Goal: Task Accomplishment & Management: Use online tool/utility

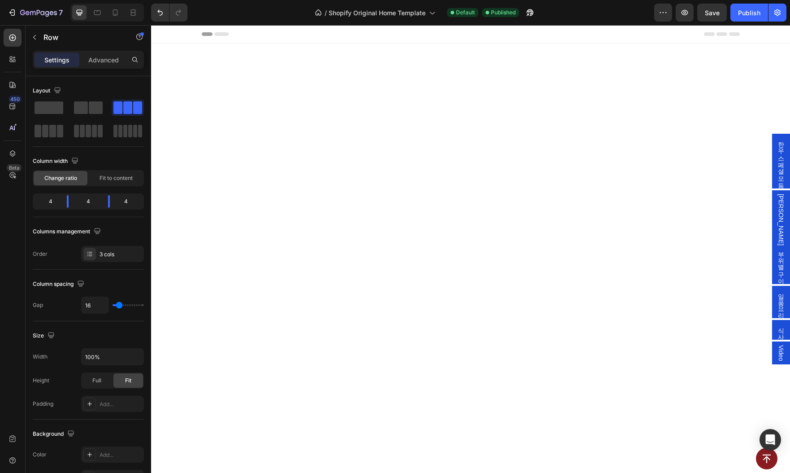
scroll to position [1681, 0]
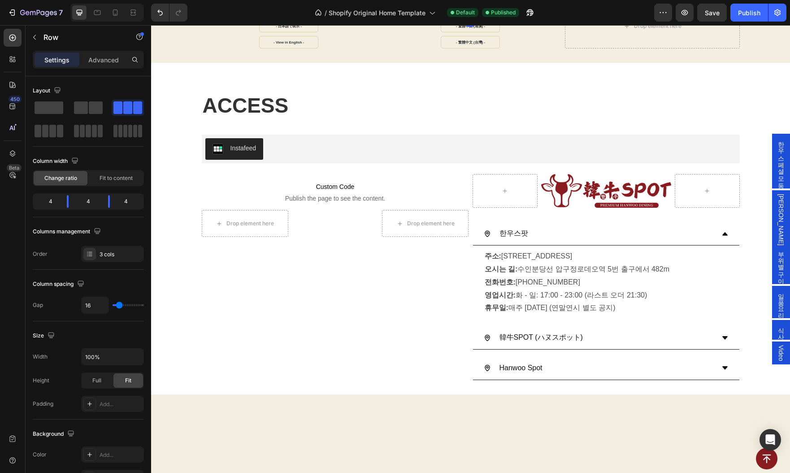
click at [462, 17] on p "- 简体中文 -" at bounding box center [471, 10] width 19 height 14
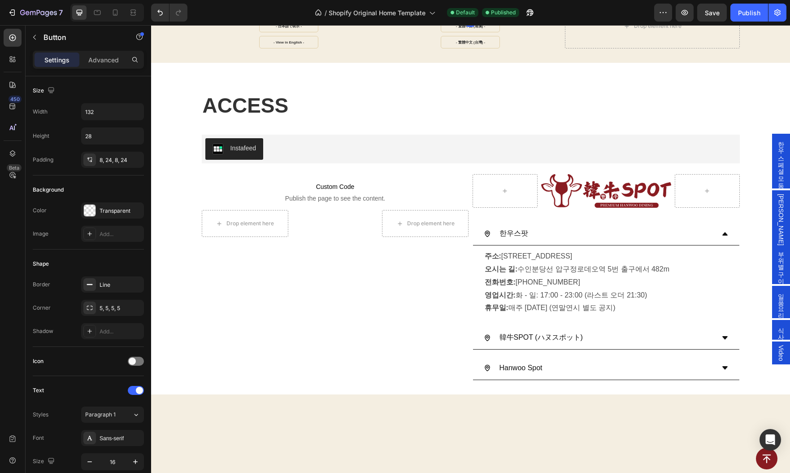
click at [451, 16] on link "- 简体中文 -" at bounding box center [470, 10] width 59 height 13
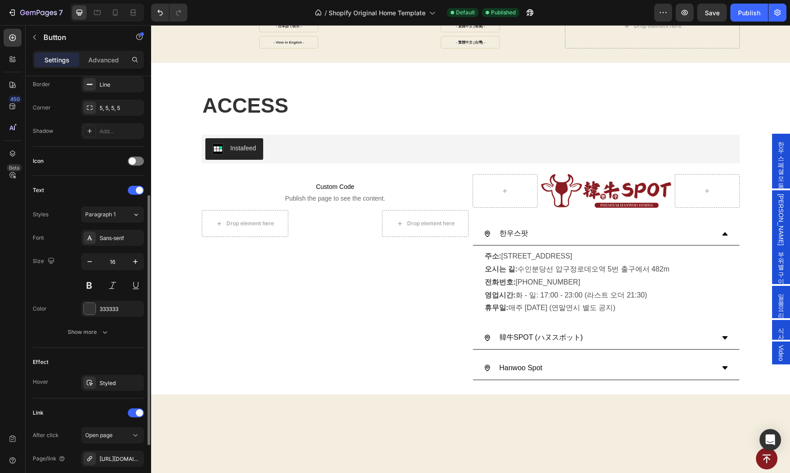
scroll to position [289, 0]
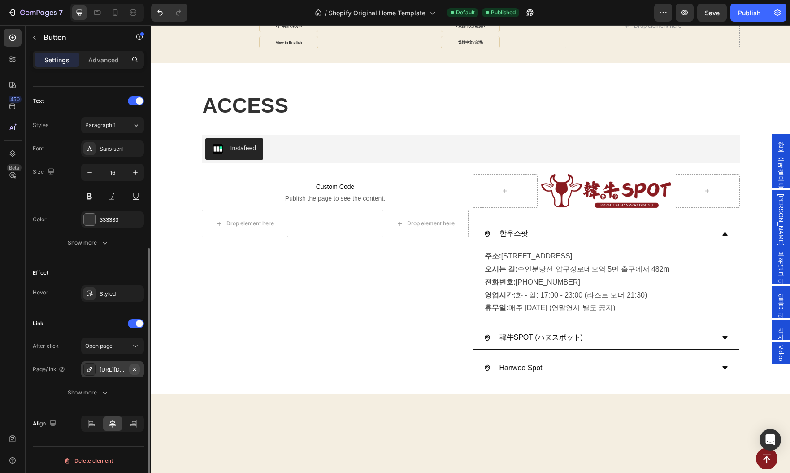
click at [133, 366] on icon "button" at bounding box center [134, 369] width 7 height 7
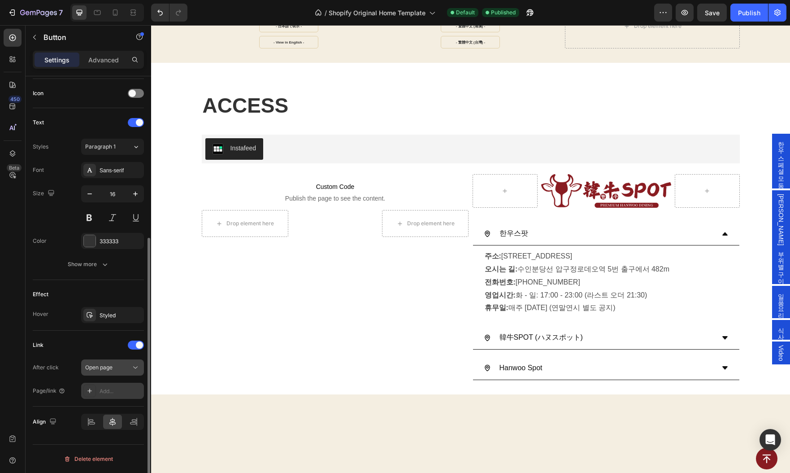
scroll to position [266, 0]
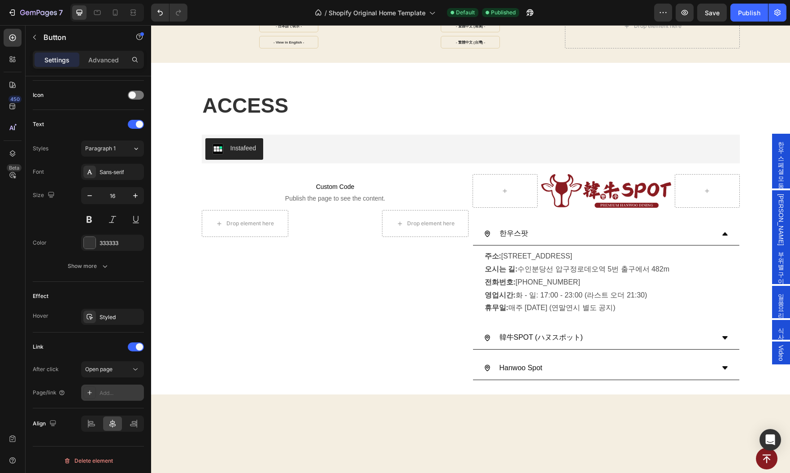
click at [100, 390] on div "Add..." at bounding box center [121, 393] width 42 height 8
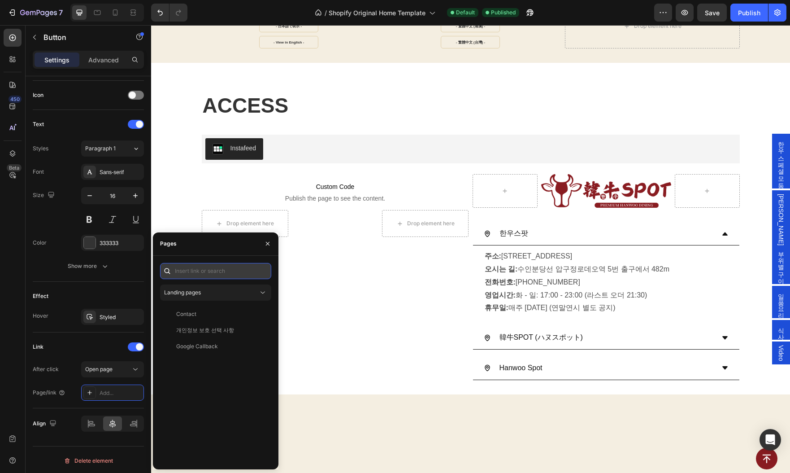
click at [211, 273] on input "text" at bounding box center [215, 271] width 111 height 16
paste input "[URL][DOMAIN_NAME]"
type input "[URL][DOMAIN_NAME]"
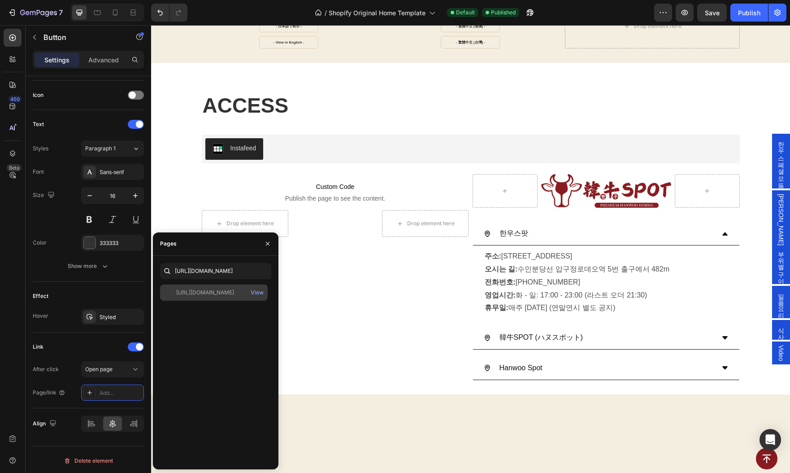
click at [211, 289] on div "[URL][DOMAIN_NAME]" at bounding box center [205, 292] width 58 height 8
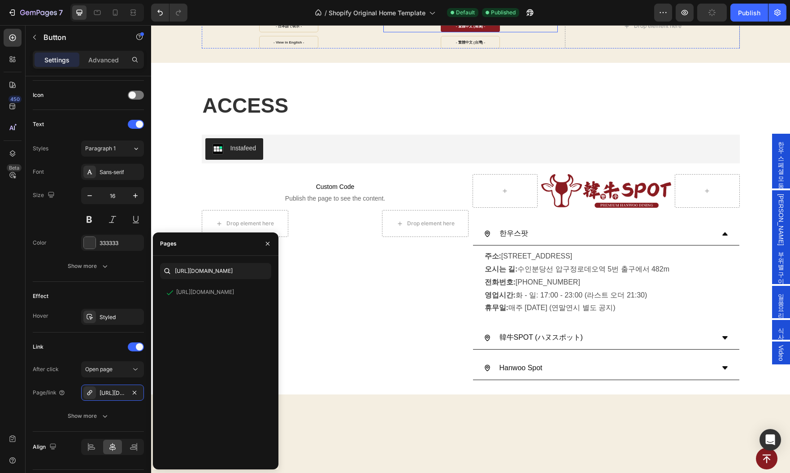
click at [449, 32] on link "- 繁體中文 (港澳) -" at bounding box center [470, 26] width 59 height 13
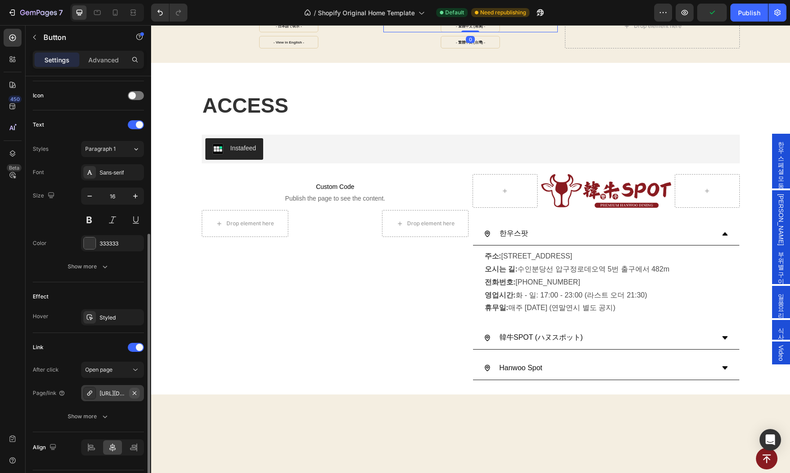
click at [135, 391] on icon "button" at bounding box center [134, 392] width 7 height 7
click at [112, 392] on div "Add..." at bounding box center [121, 393] width 42 height 8
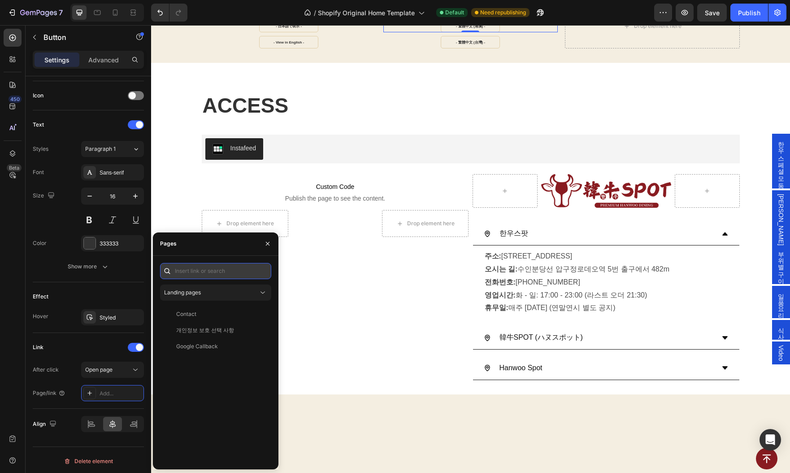
click at [206, 271] on input "text" at bounding box center [215, 271] width 111 height 16
paste input "[URL][DOMAIN_NAME]"
type input "[URL][DOMAIN_NAME]"
click at [220, 293] on div "[URL][DOMAIN_NAME]" at bounding box center [205, 292] width 58 height 8
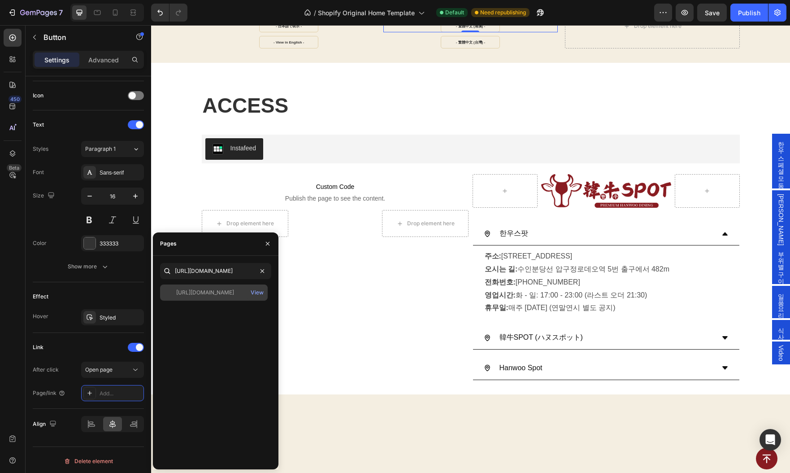
scroll to position [0, 0]
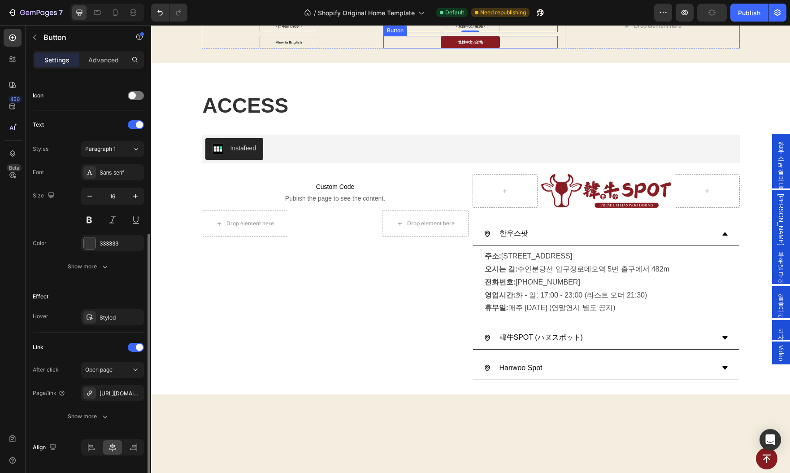
click at [451, 48] on link "- 繁體中文 (台灣) -" at bounding box center [470, 42] width 59 height 13
click at [136, 393] on icon "button" at bounding box center [134, 392] width 7 height 7
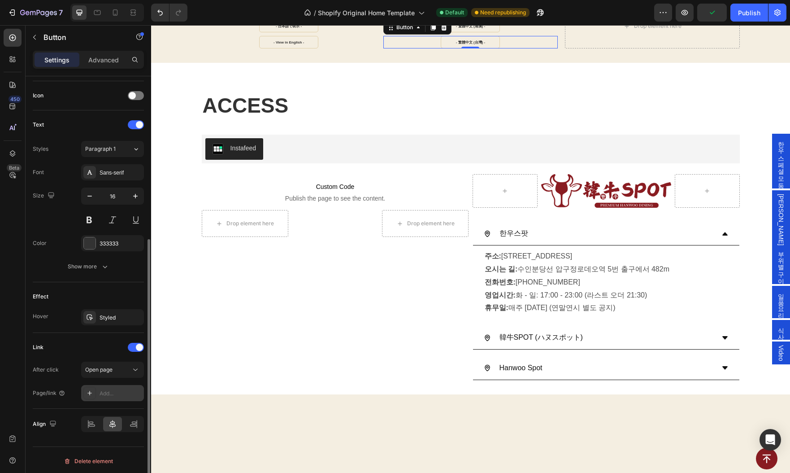
click at [106, 392] on div "Add..." at bounding box center [121, 393] width 42 height 8
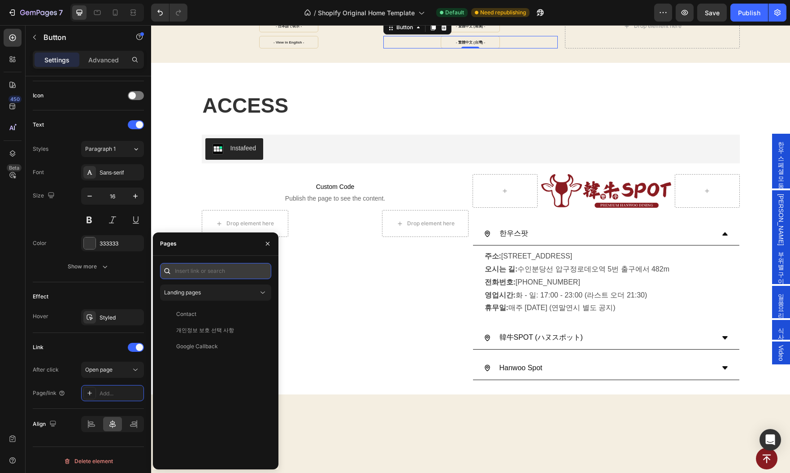
click at [211, 271] on input "text" at bounding box center [215, 271] width 111 height 16
paste input "[URL][DOMAIN_NAME]"
type input "[URL][DOMAIN_NAME]"
click at [208, 294] on div "[URL][DOMAIN_NAME]" at bounding box center [205, 292] width 58 height 8
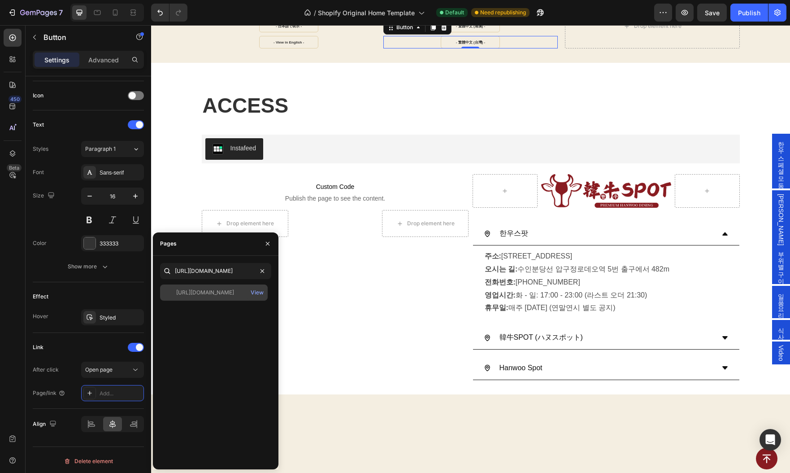
scroll to position [0, 0]
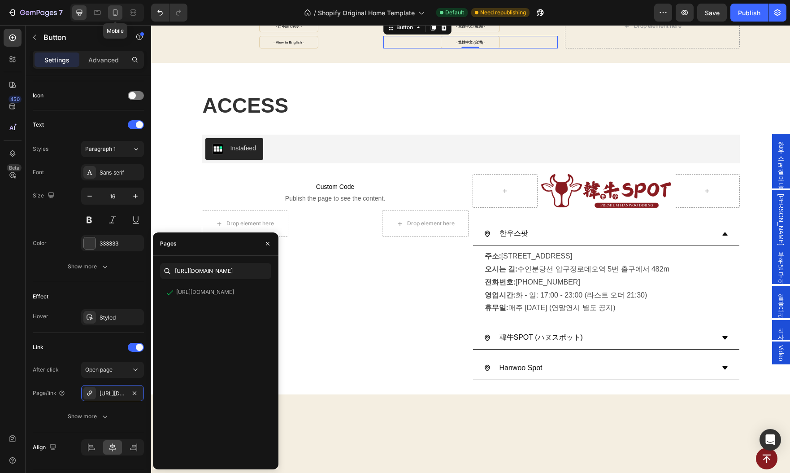
click at [113, 10] on icon at bounding box center [115, 12] width 9 height 9
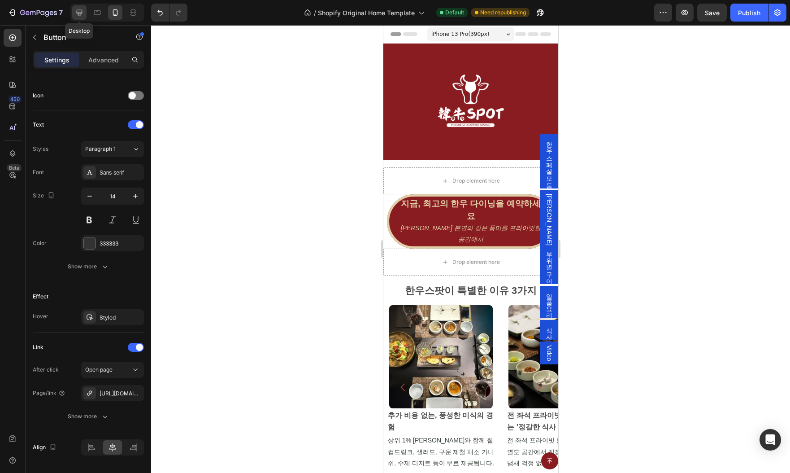
click at [75, 12] on icon at bounding box center [79, 12] width 9 height 9
type input "16"
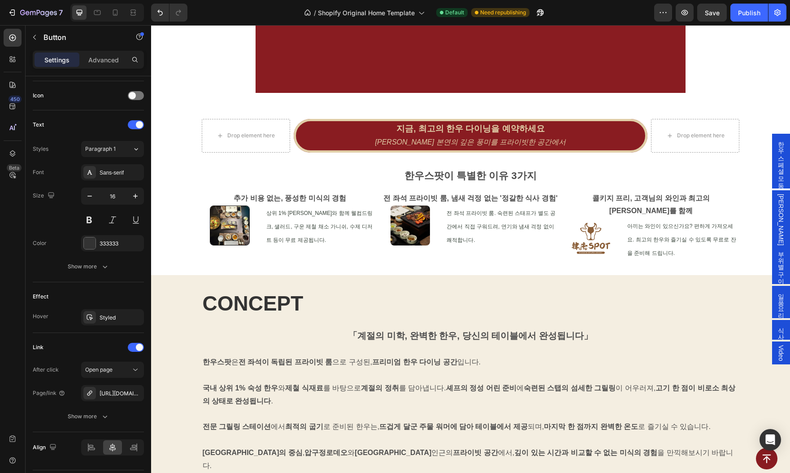
scroll to position [352, 0]
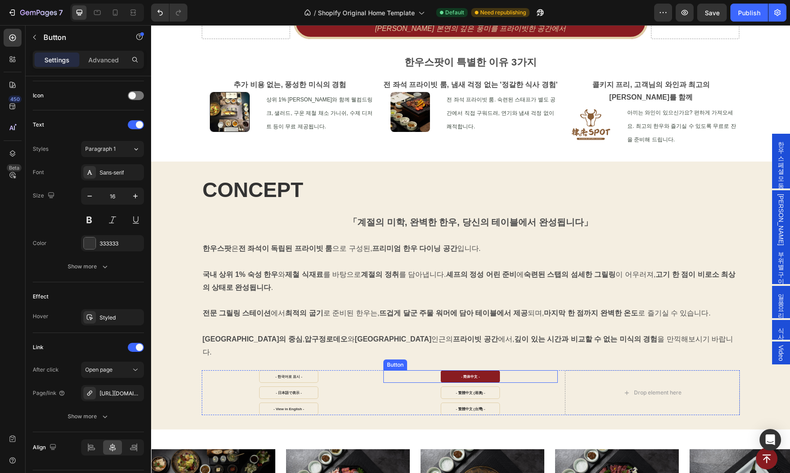
click at [458, 370] on link "- 简体中文 -" at bounding box center [470, 376] width 59 height 13
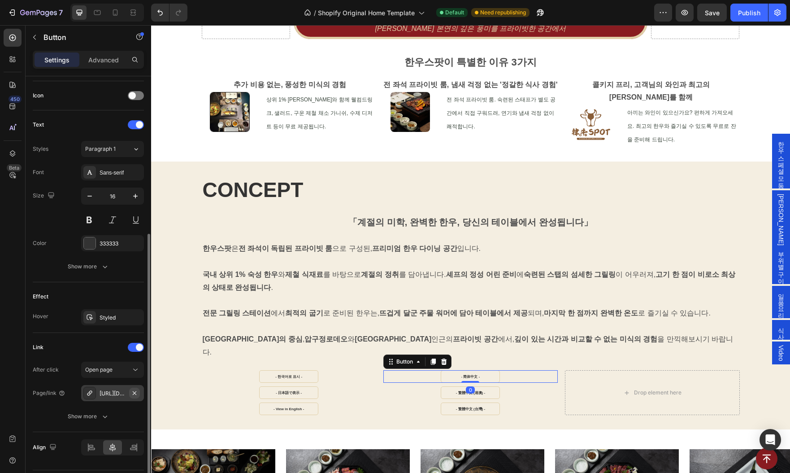
click at [135, 389] on icon "button" at bounding box center [134, 392] width 7 height 7
click at [113, 389] on div "Add..." at bounding box center [121, 393] width 42 height 8
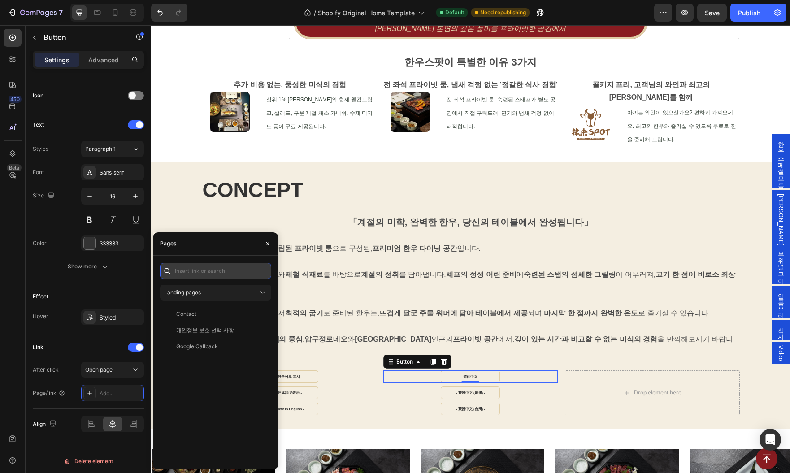
click at [215, 269] on input "text" at bounding box center [215, 271] width 111 height 16
paste input "[URL][DOMAIN_NAME]"
type input "[URL][DOMAIN_NAME]"
click at [214, 292] on div "[URL][DOMAIN_NAME]" at bounding box center [205, 292] width 58 height 8
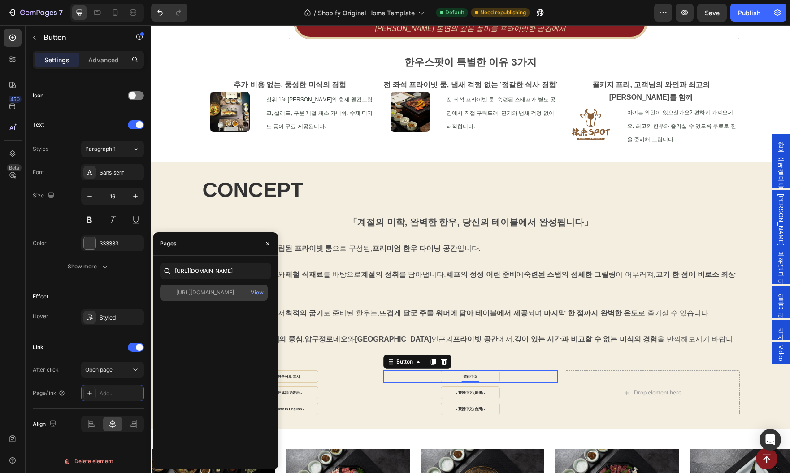
scroll to position [0, 0]
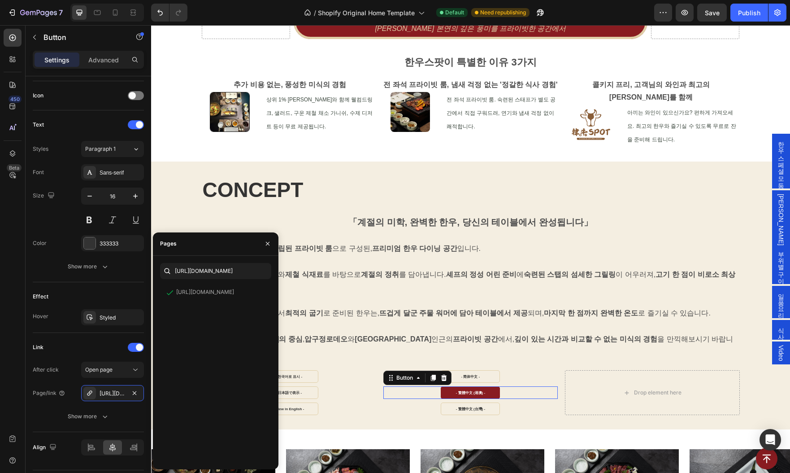
click at [451, 386] on link "- 繁體中文 (港澳) -" at bounding box center [470, 392] width 59 height 13
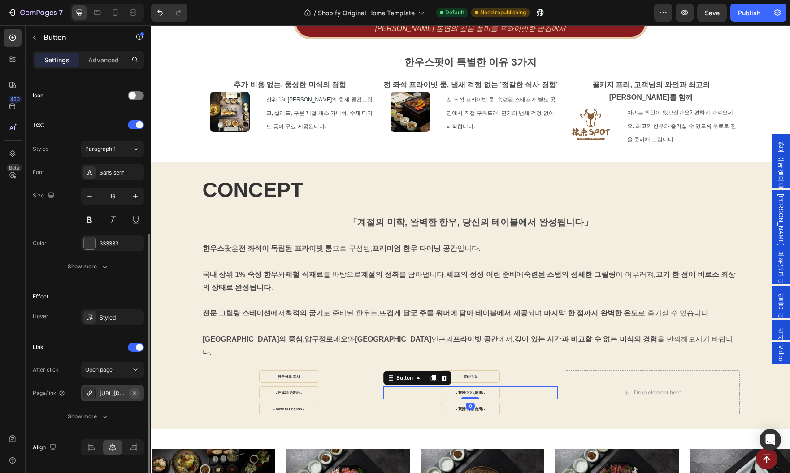
click at [134, 391] on icon "button" at bounding box center [135, 393] width 4 height 4
click at [107, 392] on div "Add..." at bounding box center [121, 393] width 42 height 8
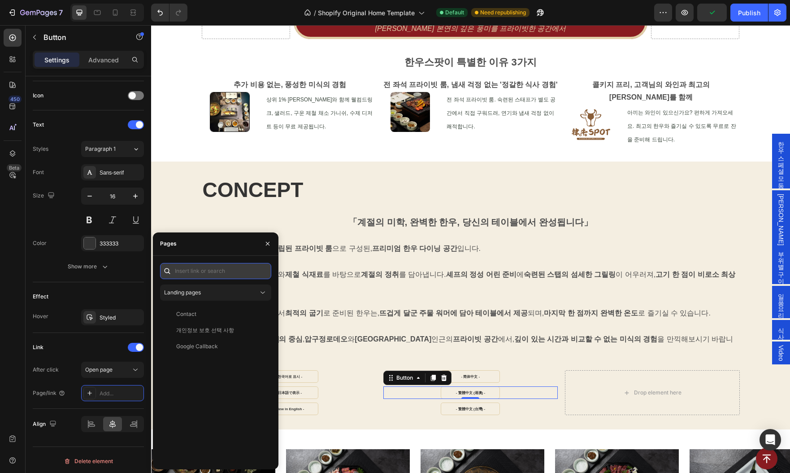
click at [224, 274] on input "text" at bounding box center [215, 271] width 111 height 16
paste input "[URL][DOMAIN_NAME]"
type input "[URL][DOMAIN_NAME]"
click at [208, 292] on div "[URL][DOMAIN_NAME]" at bounding box center [205, 292] width 58 height 8
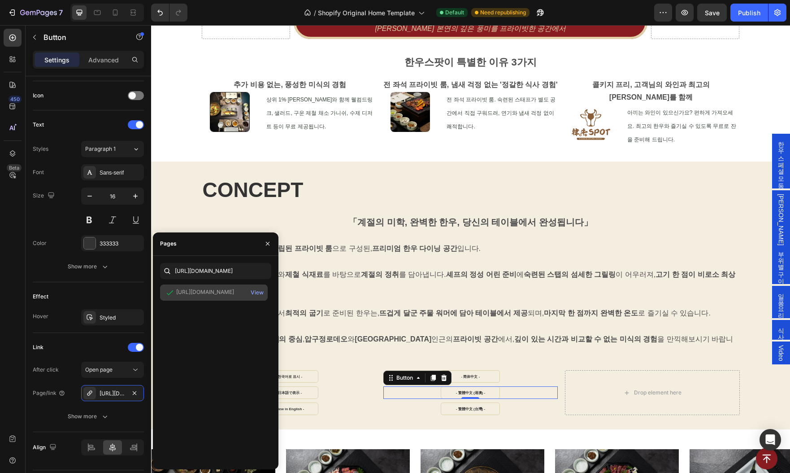
scroll to position [0, 0]
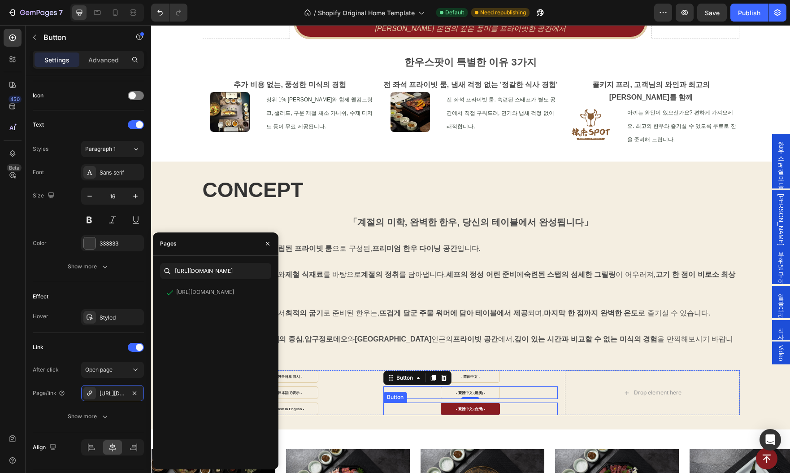
click at [453, 402] on link "- 繁體中文 (台灣) -" at bounding box center [470, 408] width 59 height 13
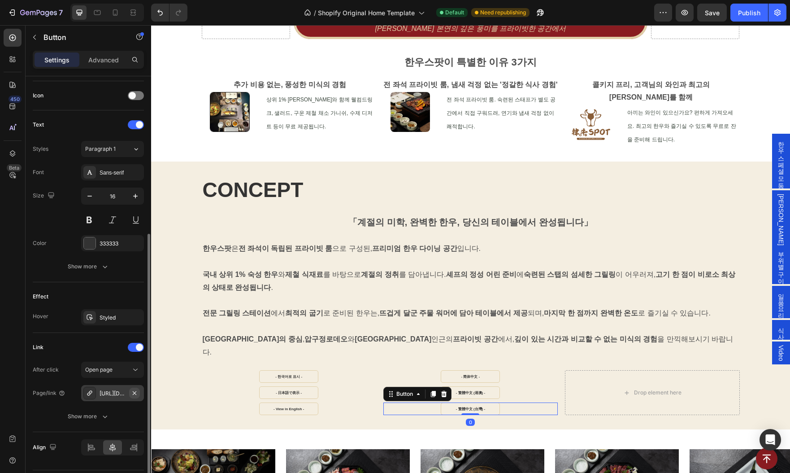
click at [134, 391] on icon "button" at bounding box center [134, 392] width 7 height 7
click at [103, 391] on div "Add..." at bounding box center [121, 393] width 42 height 8
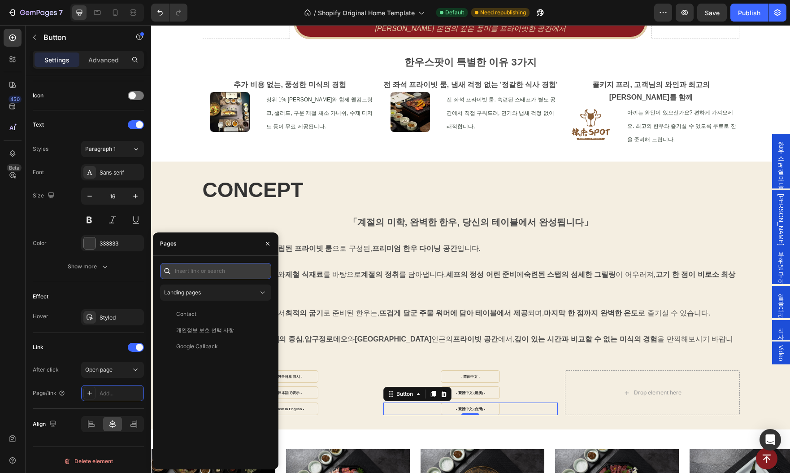
click at [197, 273] on input "text" at bounding box center [215, 271] width 111 height 16
paste input "[URL][DOMAIN_NAME]"
type input "[URL][DOMAIN_NAME]"
click at [200, 293] on div "[URL][DOMAIN_NAME]" at bounding box center [205, 292] width 58 height 8
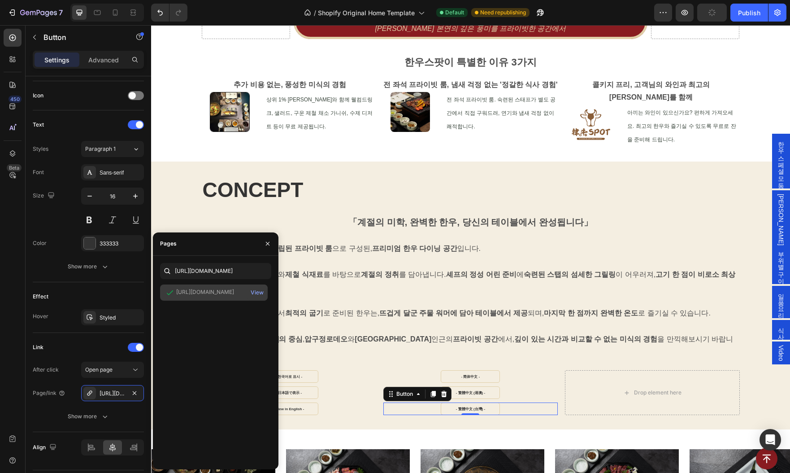
scroll to position [0, 0]
click at [116, 13] on icon at bounding box center [115, 12] width 9 height 9
type input "14"
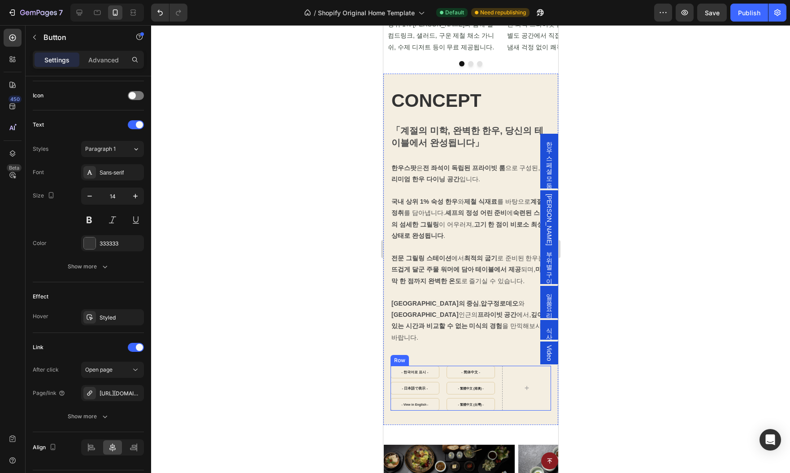
scroll to position [571, 0]
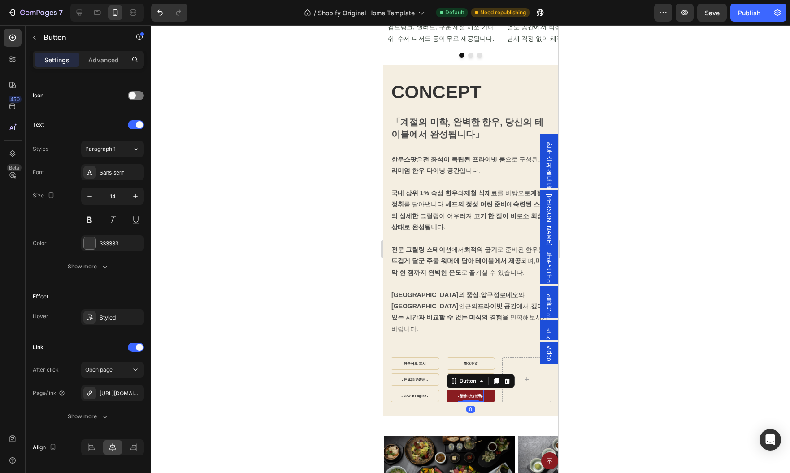
click at [463, 394] on strong "- 繁體中文 (台灣) -" at bounding box center [470, 395] width 26 height 3
click at [451, 389] on link "- 繁體中文 (台灣) -" at bounding box center [470, 395] width 49 height 13
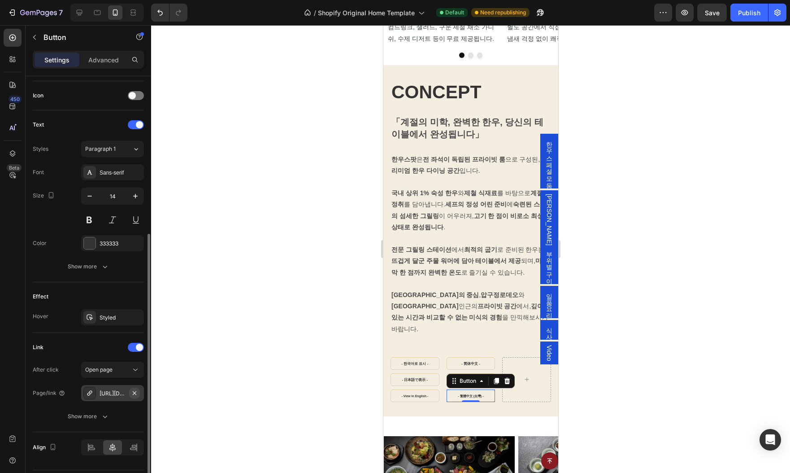
click at [137, 392] on icon "button" at bounding box center [134, 392] width 7 height 7
click at [112, 392] on div "Add..." at bounding box center [121, 393] width 42 height 8
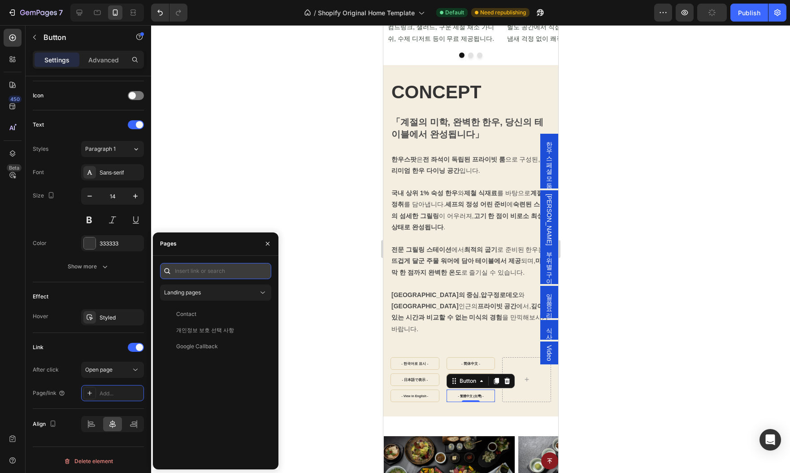
click at [209, 270] on input "text" at bounding box center [215, 271] width 111 height 16
paste input "[URL][DOMAIN_NAME]"
type input "[URL][DOMAIN_NAME]"
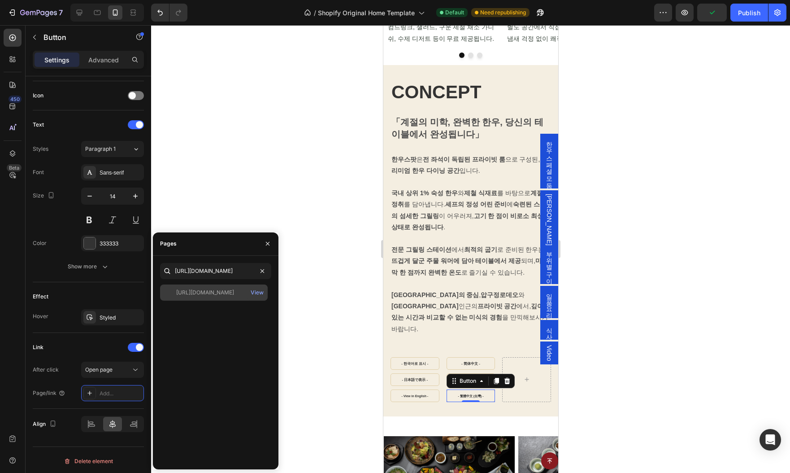
click at [211, 293] on div "[URL][DOMAIN_NAME]" at bounding box center [205, 292] width 58 height 8
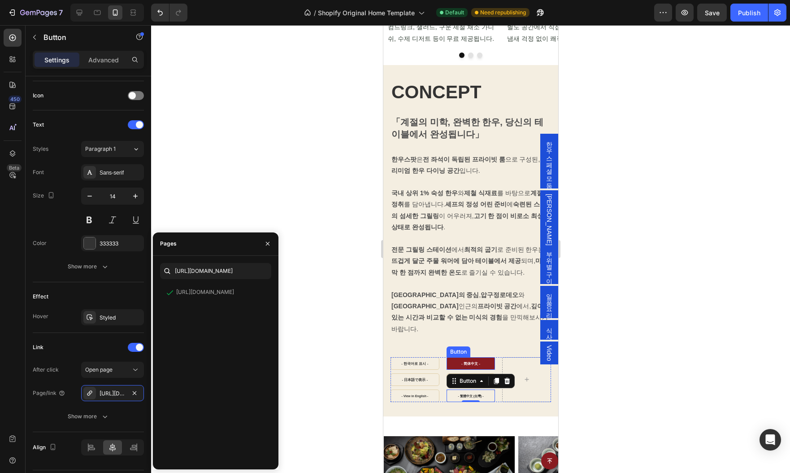
click at [453, 357] on link "- 简体中文 -" at bounding box center [470, 363] width 49 height 13
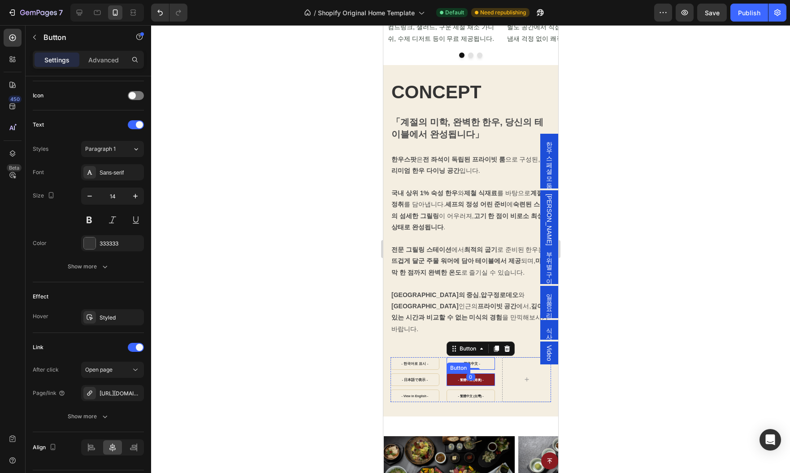
click at [451, 373] on link "- 繁體中文 (港澳) -" at bounding box center [470, 379] width 49 height 13
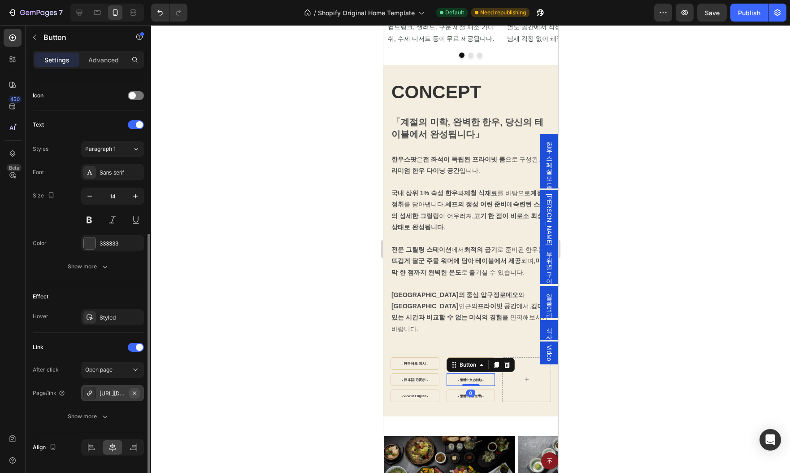
click at [135, 391] on icon "button" at bounding box center [135, 393] width 4 height 4
click at [113, 391] on div "Add..." at bounding box center [121, 393] width 42 height 8
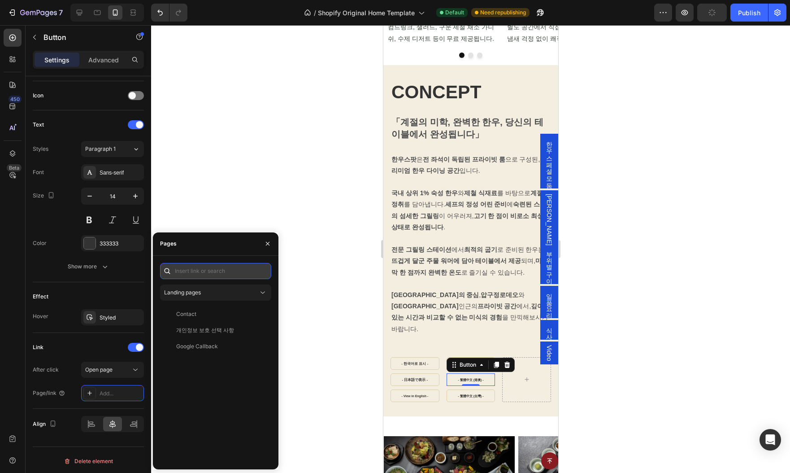
click at [209, 272] on input "text" at bounding box center [215, 271] width 111 height 16
paste input "[URL][DOMAIN_NAME]"
type input "[URL][DOMAIN_NAME]"
click at [204, 290] on div "[URL][DOMAIN_NAME]" at bounding box center [205, 292] width 58 height 8
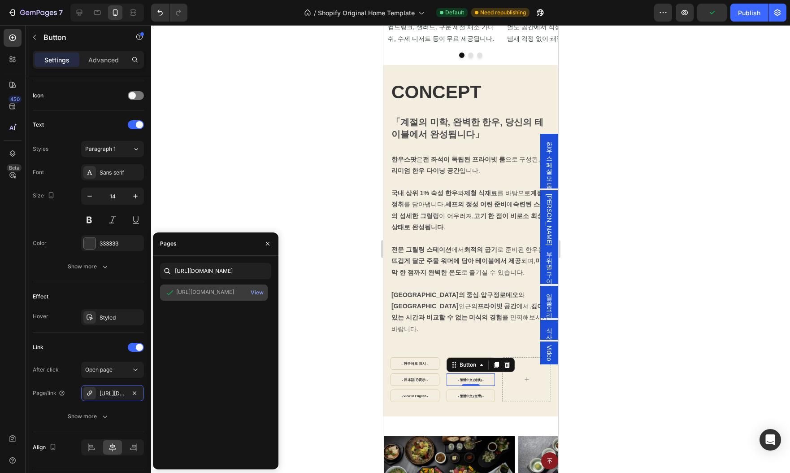
scroll to position [0, 0]
click at [446, 389] on link "- 繁體中文 (台灣) -" at bounding box center [470, 395] width 49 height 13
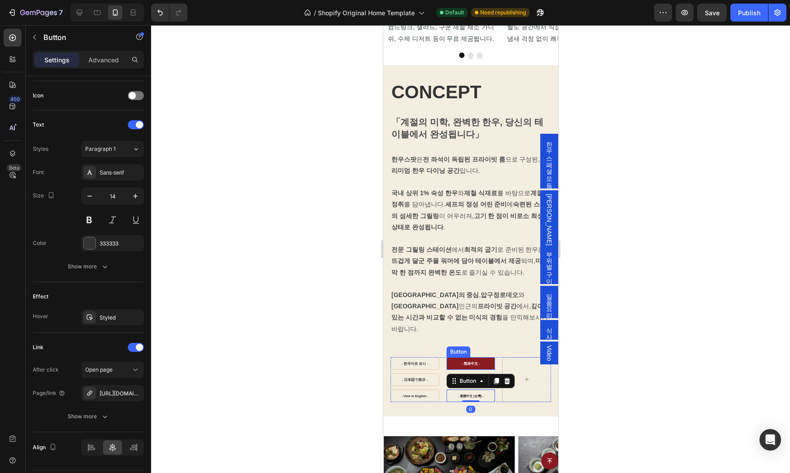
click at [449, 357] on link "- 简体中文 -" at bounding box center [470, 363] width 49 height 13
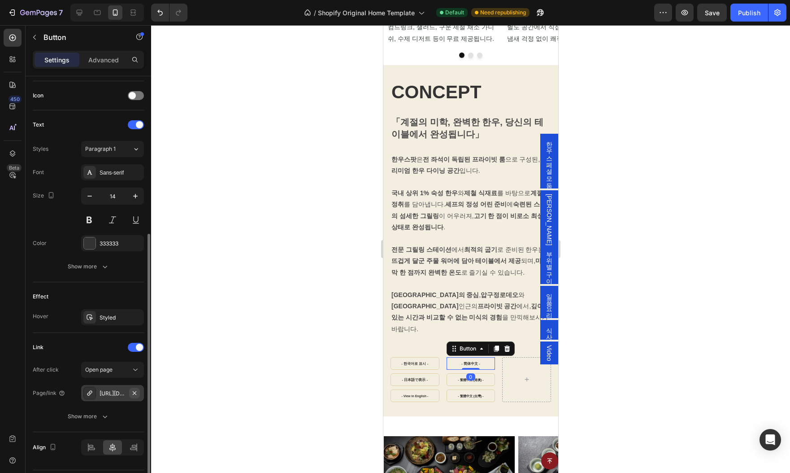
click at [137, 389] on icon "button" at bounding box center [134, 392] width 7 height 7
click at [104, 392] on div "Add..." at bounding box center [121, 393] width 42 height 8
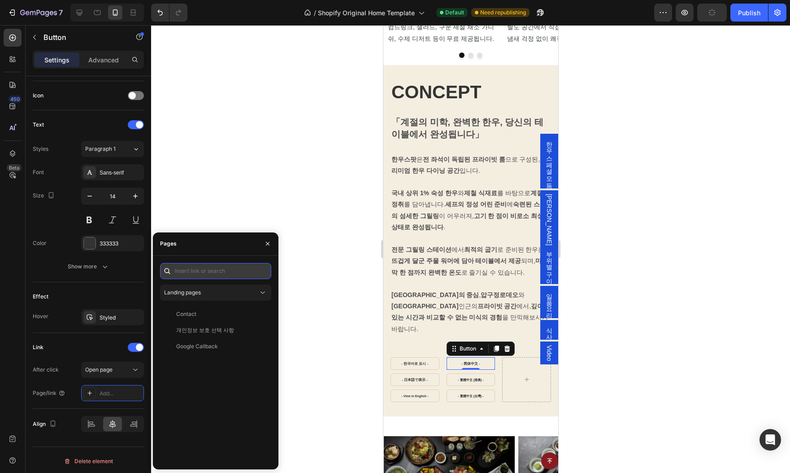
click at [208, 272] on input "text" at bounding box center [215, 271] width 111 height 16
paste input "[URL][DOMAIN_NAME]"
type input "[URL][DOMAIN_NAME]"
click at [205, 292] on div "[URL][DOMAIN_NAME]" at bounding box center [205, 292] width 58 height 8
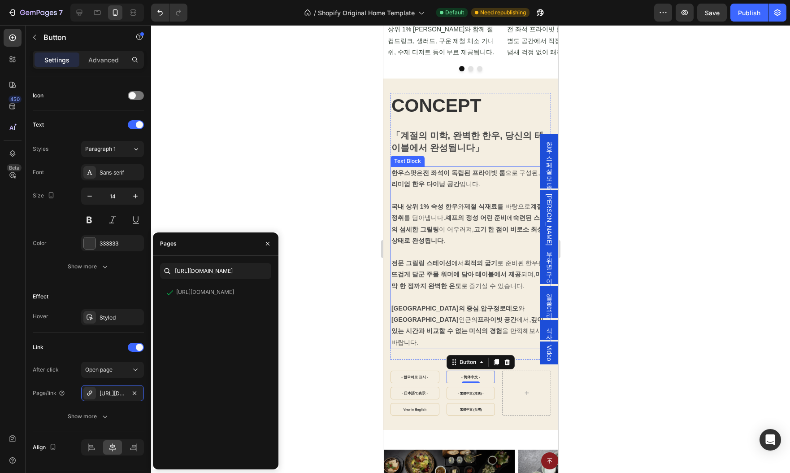
scroll to position [0, 0]
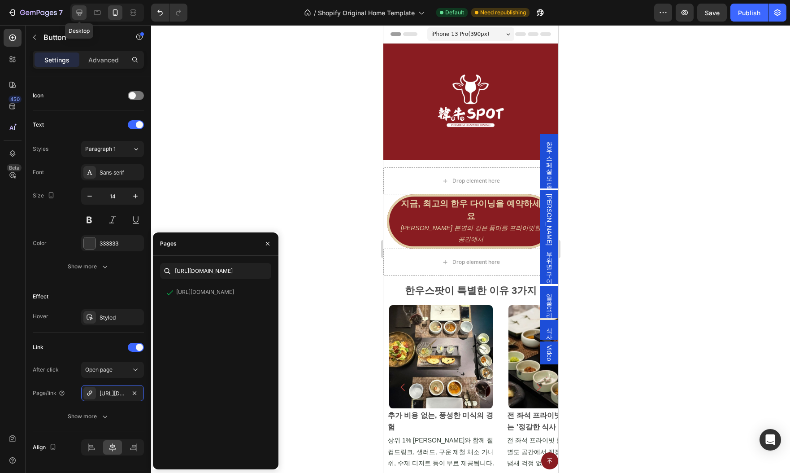
click at [81, 13] on icon at bounding box center [80, 13] width 6 height 6
type input "16"
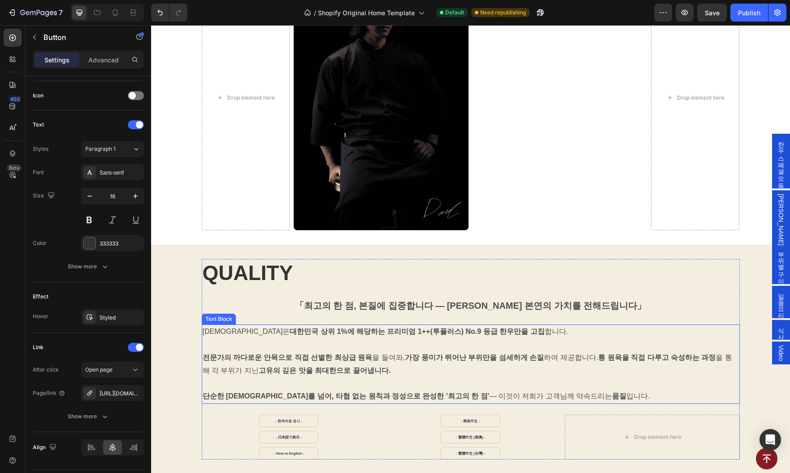
scroll to position [1708, 0]
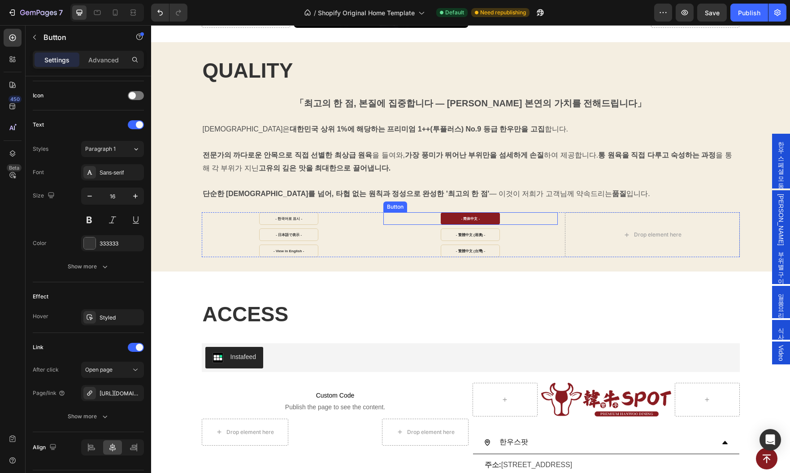
click at [454, 213] on link "- 简体中文 -" at bounding box center [470, 218] width 59 height 13
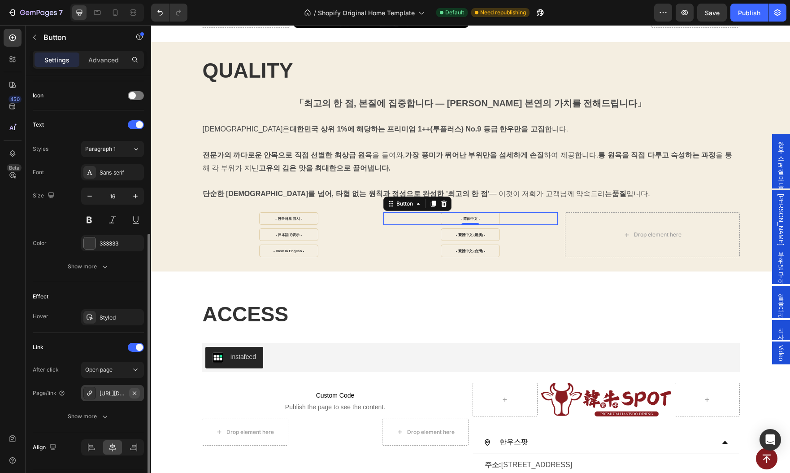
click at [136, 389] on icon "button" at bounding box center [134, 392] width 7 height 7
click at [113, 392] on div "Add..." at bounding box center [121, 393] width 42 height 8
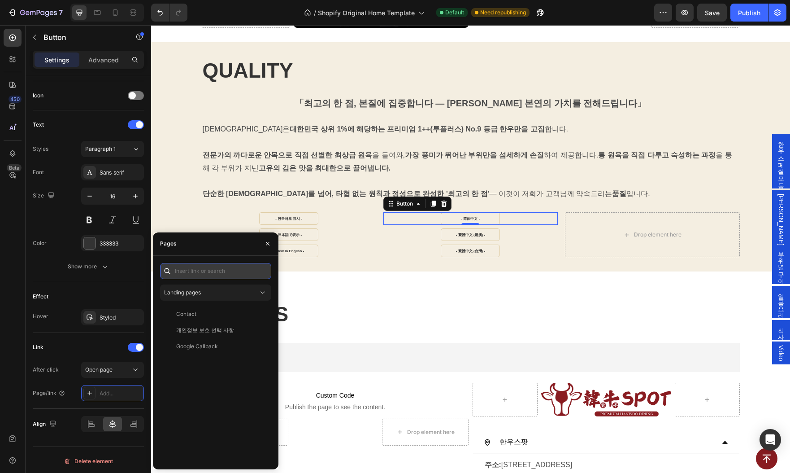
click at [214, 267] on input "text" at bounding box center [215, 271] width 111 height 16
paste input "[URL][DOMAIN_NAME]"
type input "[URL][DOMAIN_NAME]"
click at [213, 292] on div "[URL][DOMAIN_NAME]" at bounding box center [205, 292] width 58 height 8
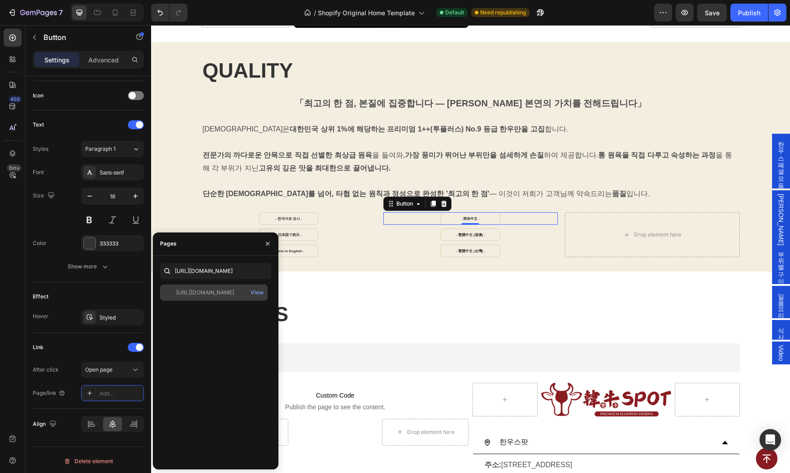
scroll to position [0, 0]
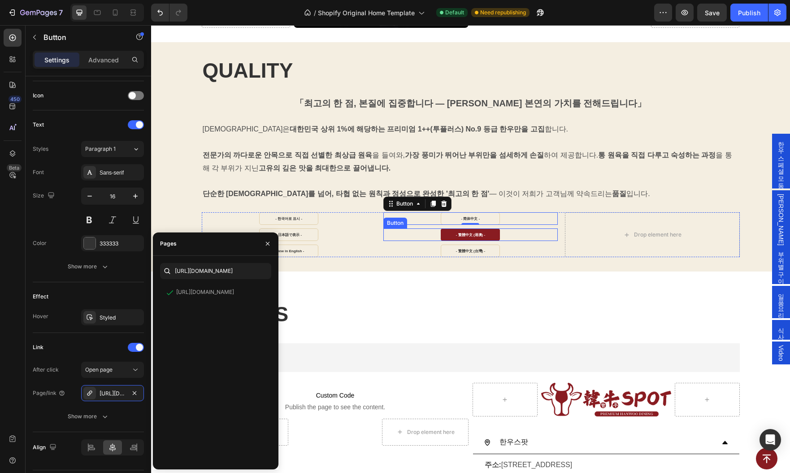
click at [445, 231] on link "- 繁體中文 (港澳) -" at bounding box center [470, 234] width 59 height 13
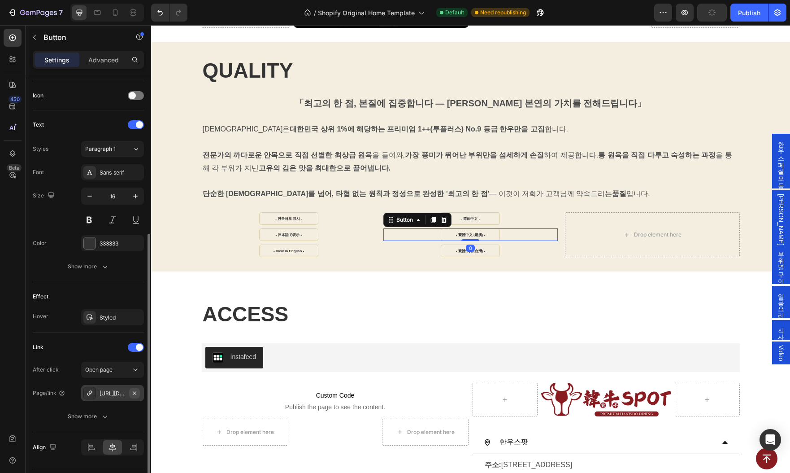
click at [136, 391] on icon "button" at bounding box center [134, 392] width 7 height 7
click at [110, 392] on div "Add..." at bounding box center [121, 393] width 42 height 8
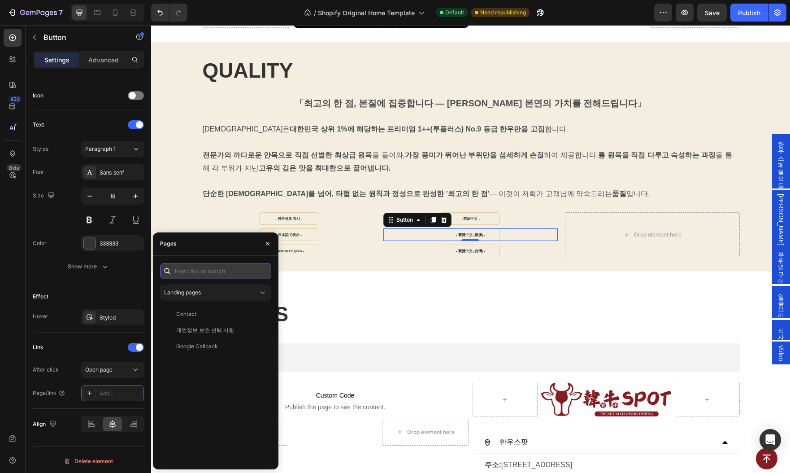
click at [217, 272] on input "text" at bounding box center [215, 271] width 111 height 16
paste input "[URL][DOMAIN_NAME]"
type input "[URL][DOMAIN_NAME]"
click at [211, 291] on div "[URL][DOMAIN_NAME]" at bounding box center [205, 292] width 58 height 8
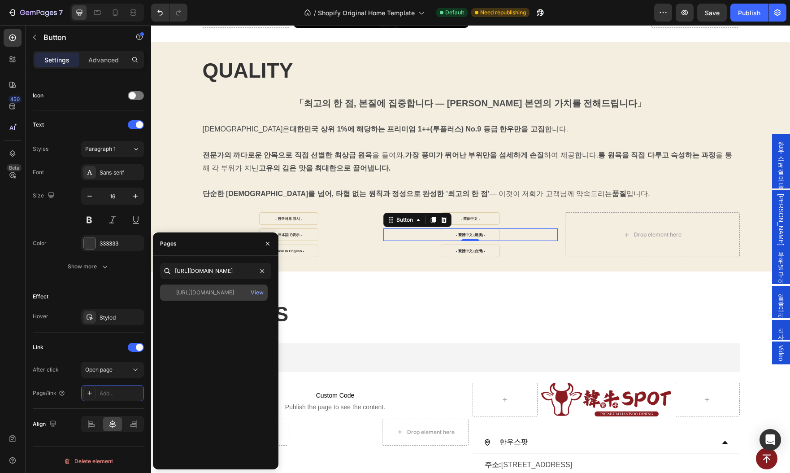
scroll to position [0, 0]
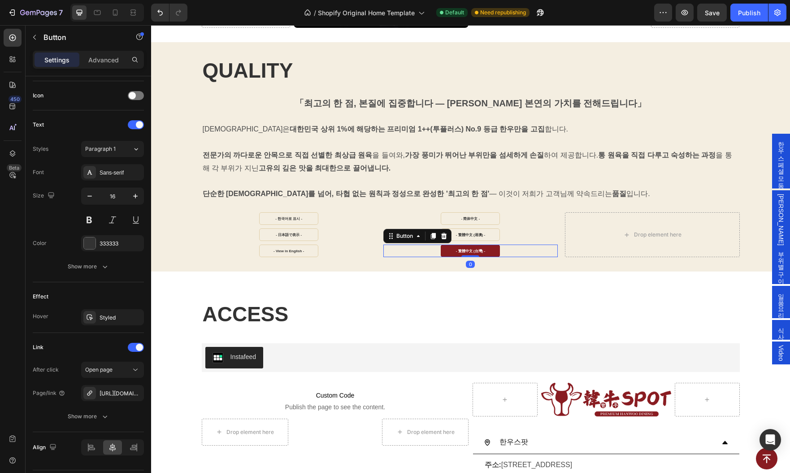
click at [448, 246] on link "- 繁體中文 (台灣) -" at bounding box center [470, 250] width 59 height 13
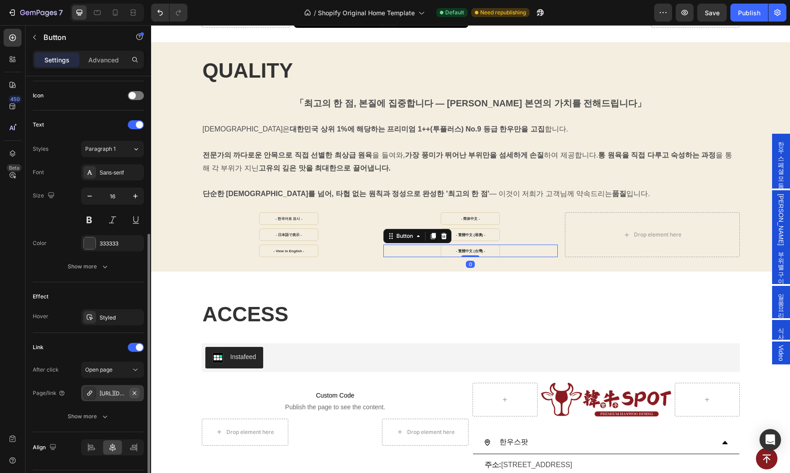
click at [136, 389] on icon "button" at bounding box center [134, 392] width 7 height 7
click at [100, 391] on div "Add..." at bounding box center [121, 393] width 42 height 8
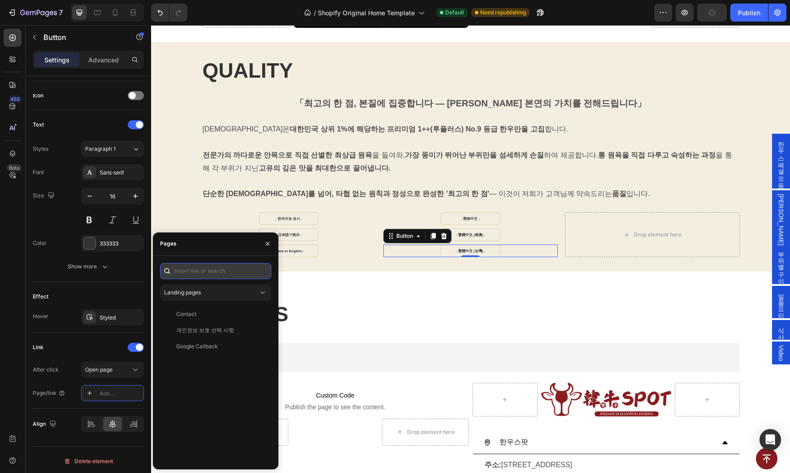
click at [195, 266] on input "text" at bounding box center [215, 271] width 111 height 16
paste input "[URL][DOMAIN_NAME]"
type input "[URL][DOMAIN_NAME]"
click at [200, 288] on div "[URL][DOMAIN_NAME]" at bounding box center [205, 292] width 58 height 8
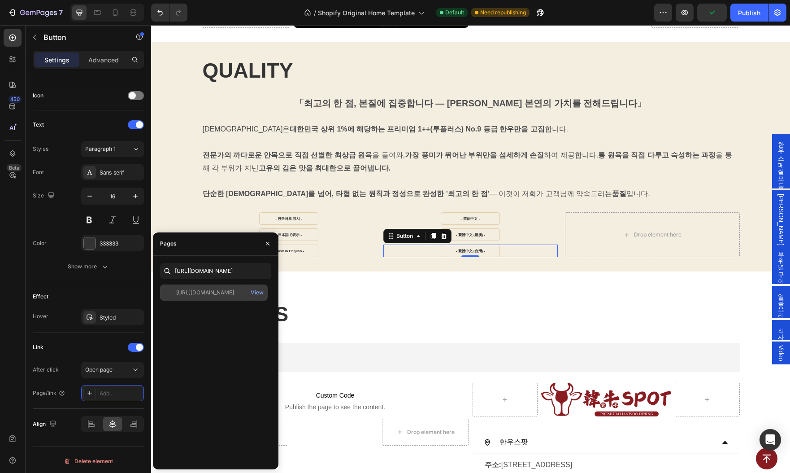
scroll to position [0, 0]
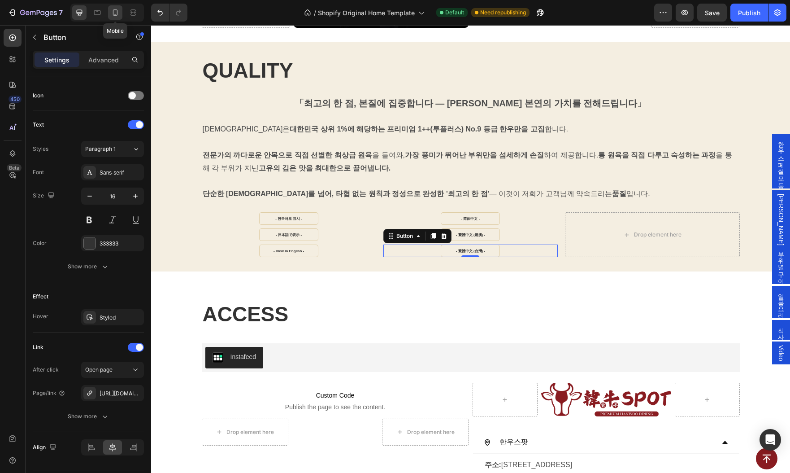
click at [118, 13] on icon at bounding box center [115, 12] width 9 height 9
type input "14"
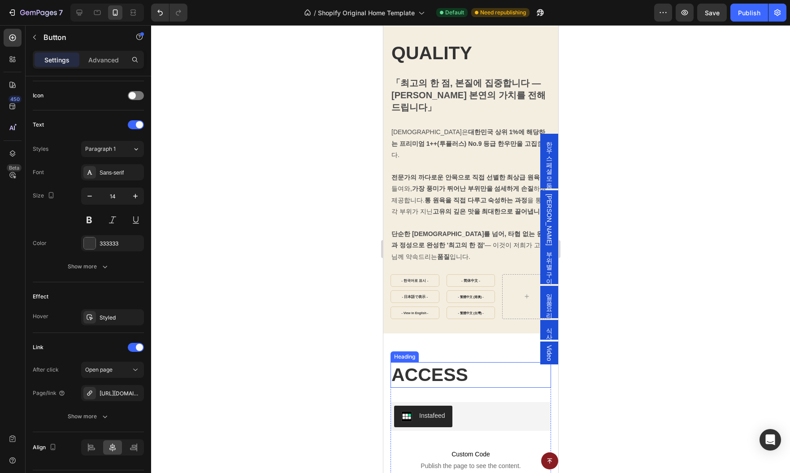
scroll to position [2051, 0]
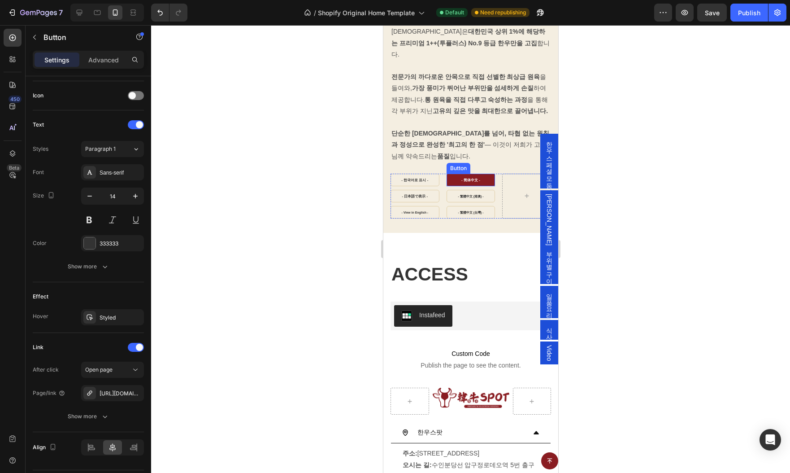
click at [481, 174] on link "- 简体中文 -" at bounding box center [470, 180] width 49 height 13
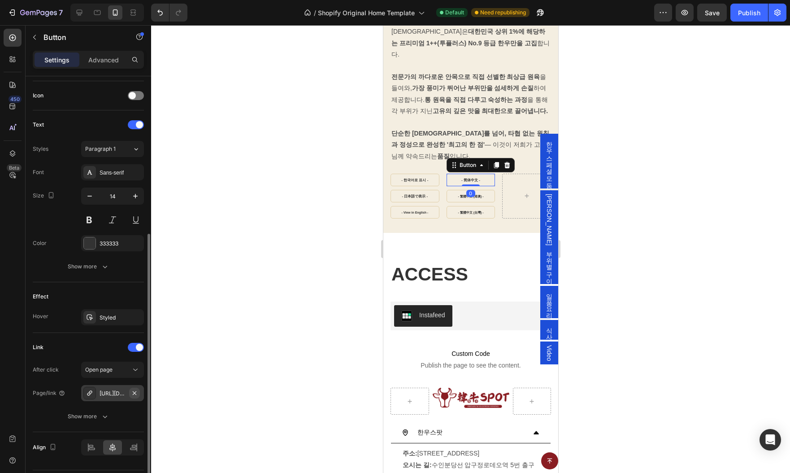
click at [135, 393] on icon "button" at bounding box center [134, 392] width 7 height 7
click at [105, 391] on div "Add..." at bounding box center [121, 393] width 42 height 8
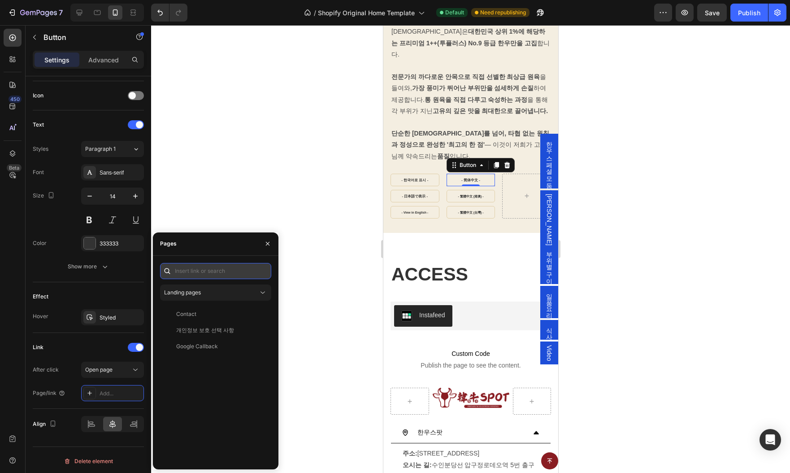
click at [207, 270] on input "text" at bounding box center [215, 271] width 111 height 16
paste input "[URL][DOMAIN_NAME]"
type input "[URL][DOMAIN_NAME]"
click at [207, 292] on div "[URL][DOMAIN_NAME]" at bounding box center [205, 292] width 58 height 8
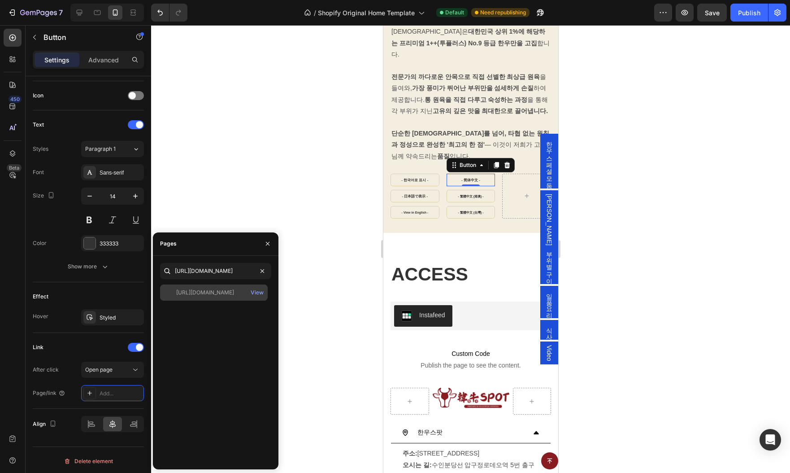
scroll to position [0, 0]
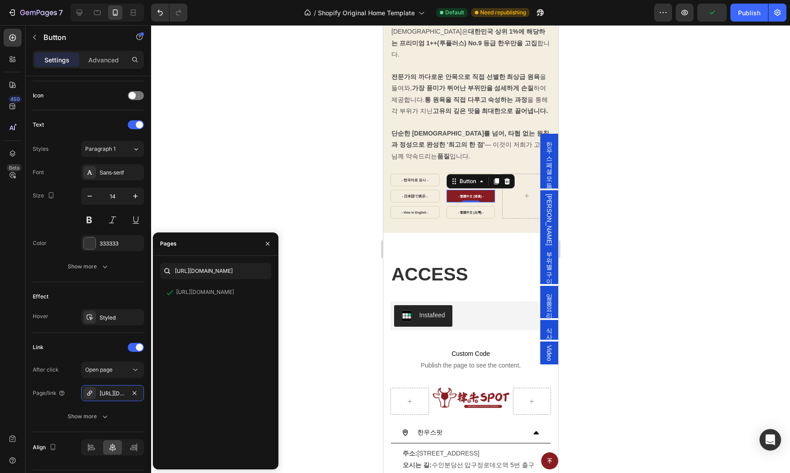
click at [448, 190] on button "- 繁體中文 (港澳) -" at bounding box center [470, 196] width 49 height 13
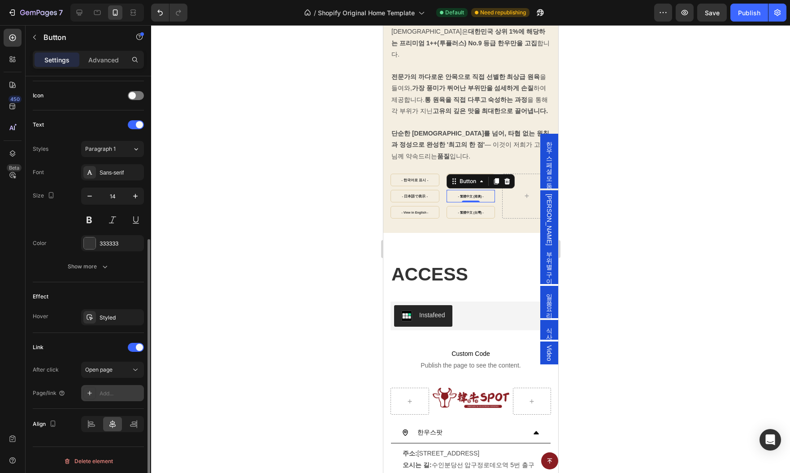
click at [114, 392] on div "Add..." at bounding box center [121, 393] width 42 height 8
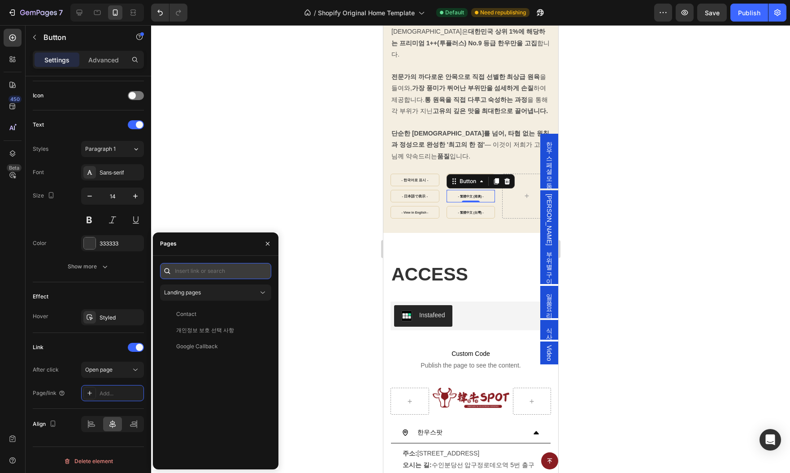
click at [207, 269] on input "text" at bounding box center [215, 271] width 111 height 16
paste input "[URL][DOMAIN_NAME]"
type input "[URL][DOMAIN_NAME]"
click at [212, 296] on div "[URL][DOMAIN_NAME] View" at bounding box center [214, 292] width 108 height 16
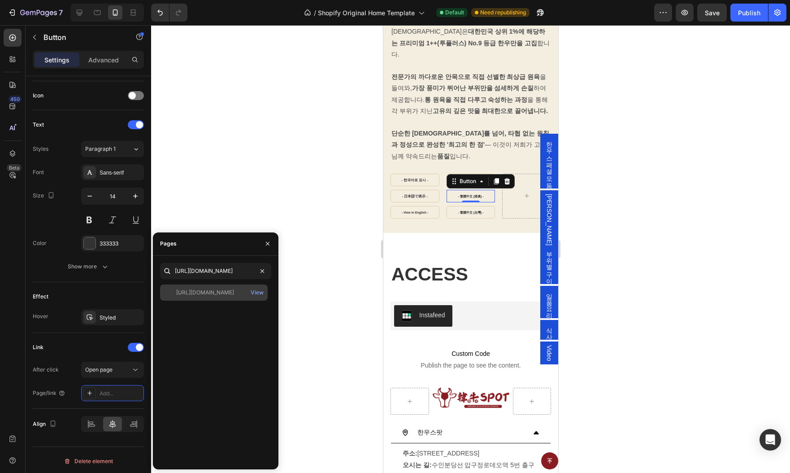
scroll to position [0, 0]
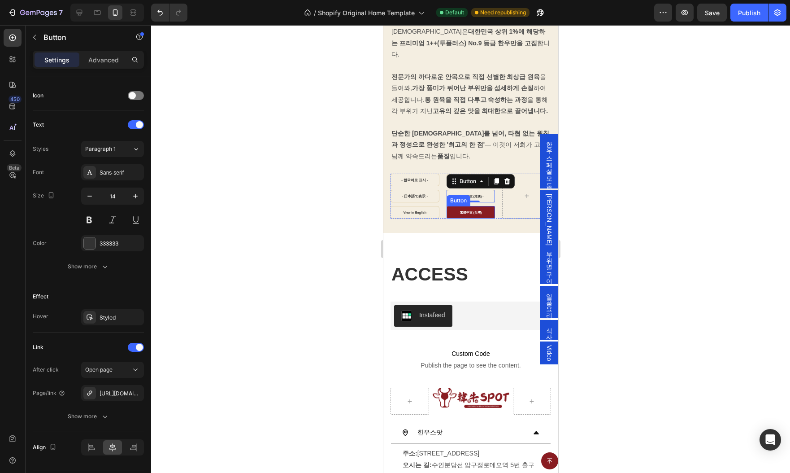
click at [455, 206] on link "- 繁體中文 (台灣) -" at bounding box center [470, 212] width 49 height 13
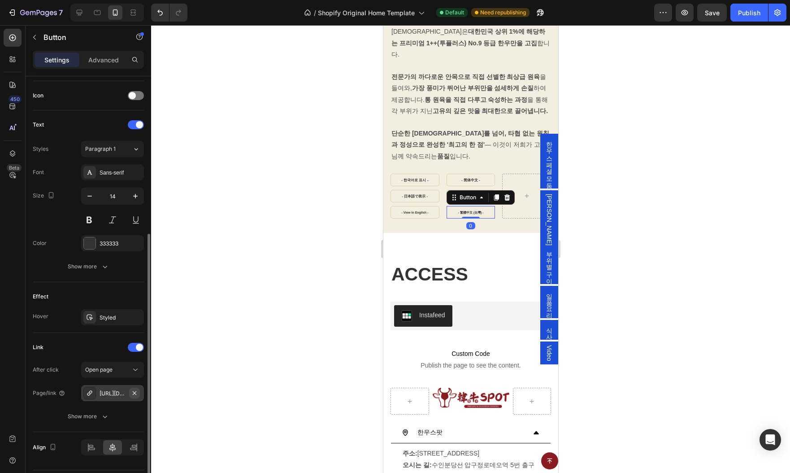
click at [136, 394] on icon "button" at bounding box center [134, 392] width 7 height 7
click at [118, 389] on div "Add..." at bounding box center [121, 393] width 42 height 8
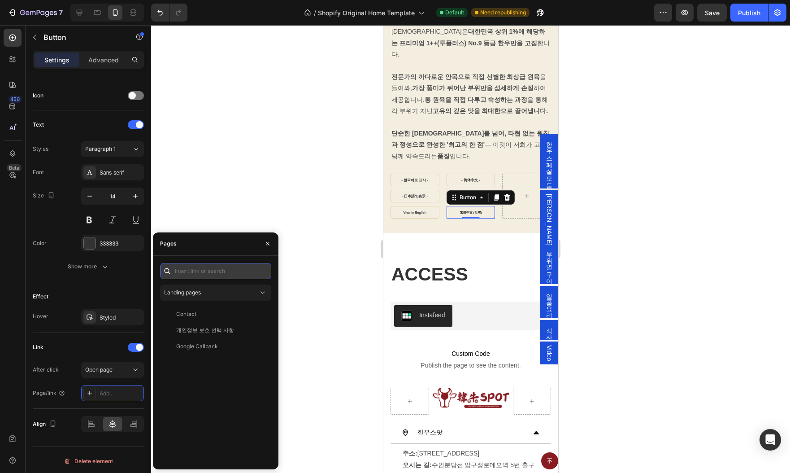
click at [217, 270] on input "text" at bounding box center [215, 271] width 111 height 16
paste input "[URL][DOMAIN_NAME]"
type input "[URL][DOMAIN_NAME]"
click at [207, 296] on div "[URL][DOMAIN_NAME]" at bounding box center [205, 292] width 58 height 8
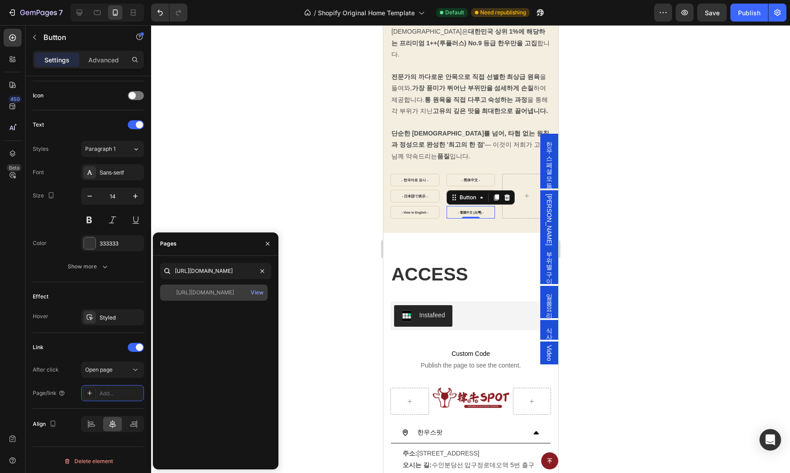
scroll to position [0, 0]
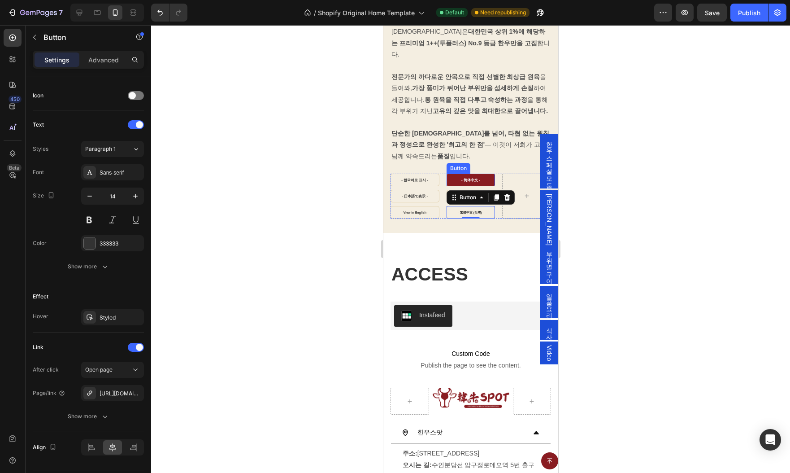
click at [451, 174] on link "- 简体中文 -" at bounding box center [470, 180] width 49 height 13
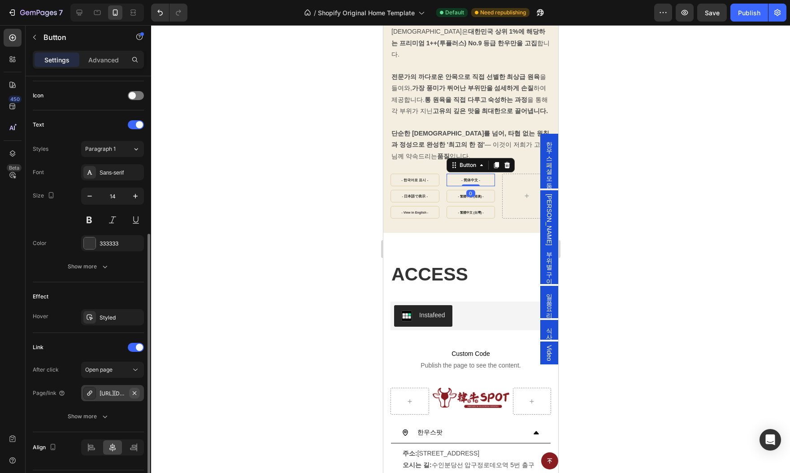
click at [135, 391] on icon "button" at bounding box center [134, 392] width 7 height 7
click at [103, 389] on div "Add..." at bounding box center [121, 393] width 42 height 8
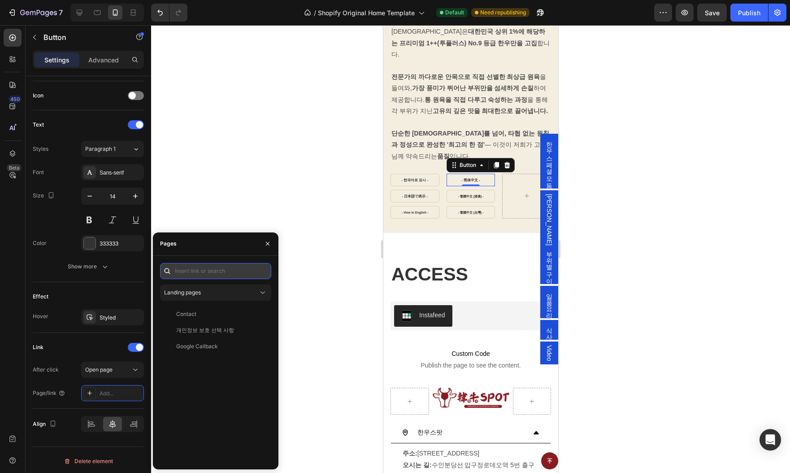
click at [213, 268] on input "text" at bounding box center [215, 271] width 111 height 16
paste input "[URL][DOMAIN_NAME]"
type input "[URL][DOMAIN_NAME]"
click at [204, 297] on div "[URL][DOMAIN_NAME] View" at bounding box center [214, 292] width 108 height 16
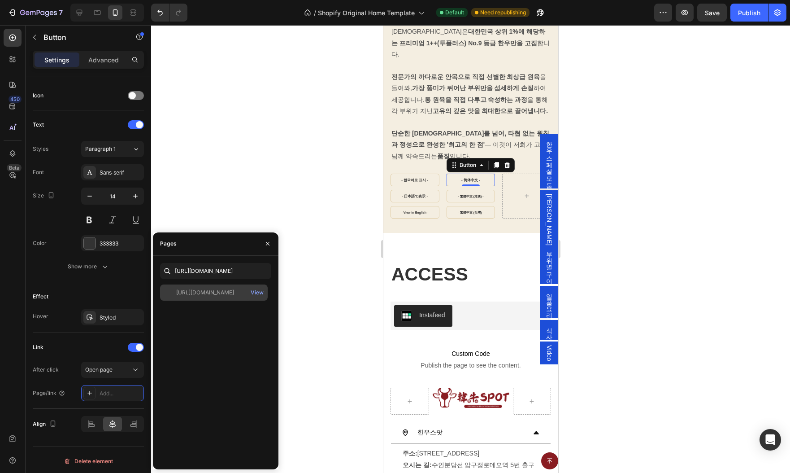
scroll to position [0, 0]
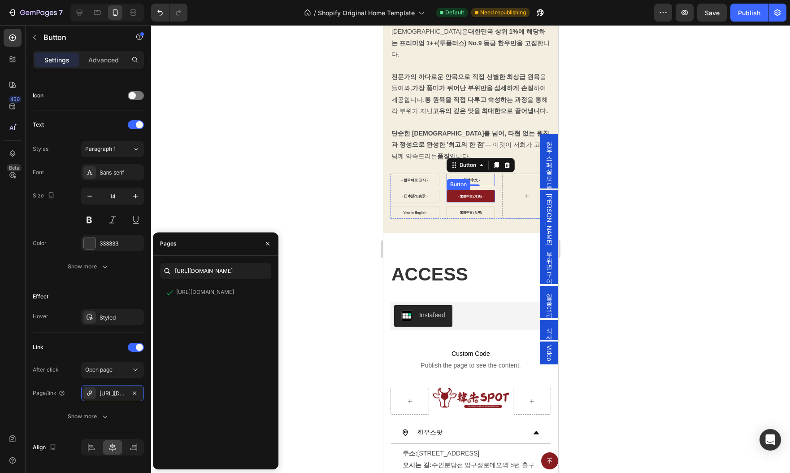
click at [451, 190] on link "- 繁體中文 (港澳) -" at bounding box center [470, 196] width 49 height 13
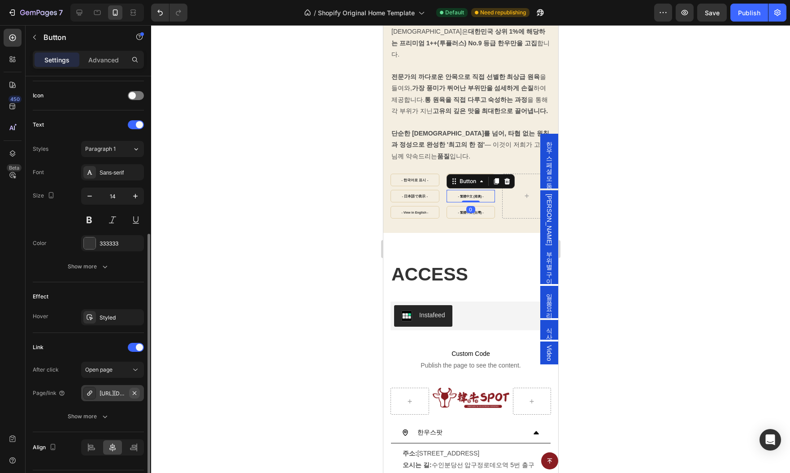
click at [136, 392] on icon "button" at bounding box center [134, 392] width 7 height 7
click at [107, 392] on div "Add..." at bounding box center [121, 393] width 42 height 8
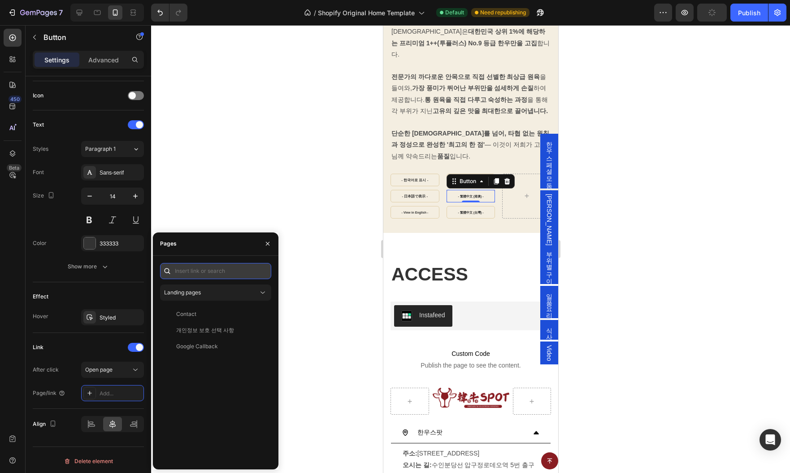
click at [216, 272] on input "text" at bounding box center [215, 271] width 111 height 16
paste input "[URL][DOMAIN_NAME]"
type input "[URL][DOMAIN_NAME]"
click at [215, 289] on div "[URL][DOMAIN_NAME]" at bounding box center [205, 292] width 58 height 8
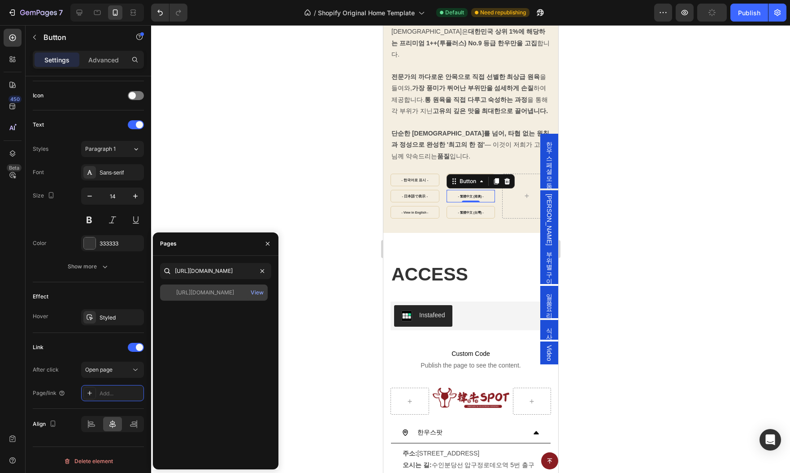
scroll to position [0, 0]
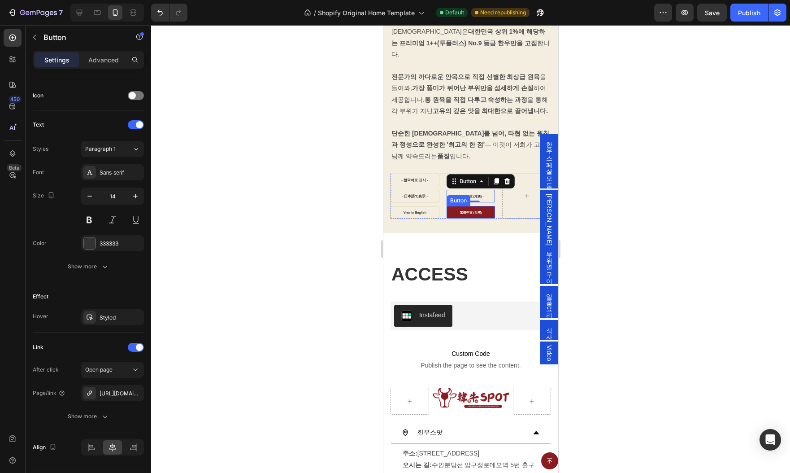
click at [454, 206] on link "- 繁體中文 (台灣) -" at bounding box center [470, 212] width 49 height 13
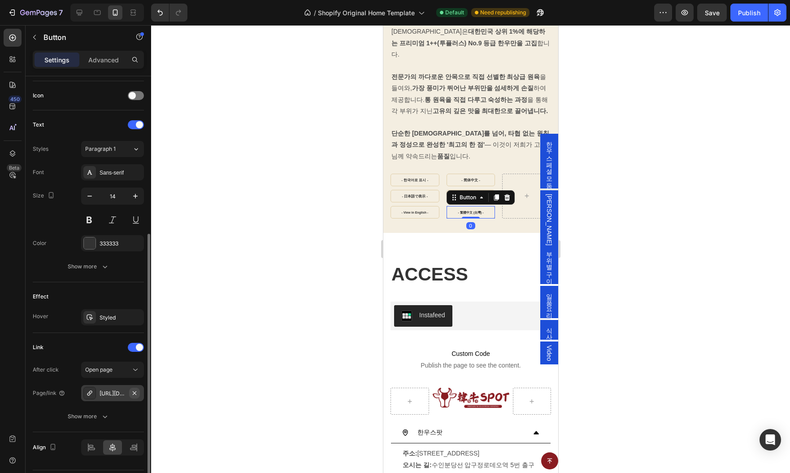
click at [137, 390] on icon "button" at bounding box center [134, 392] width 7 height 7
click at [109, 391] on div "Add..." at bounding box center [121, 393] width 42 height 8
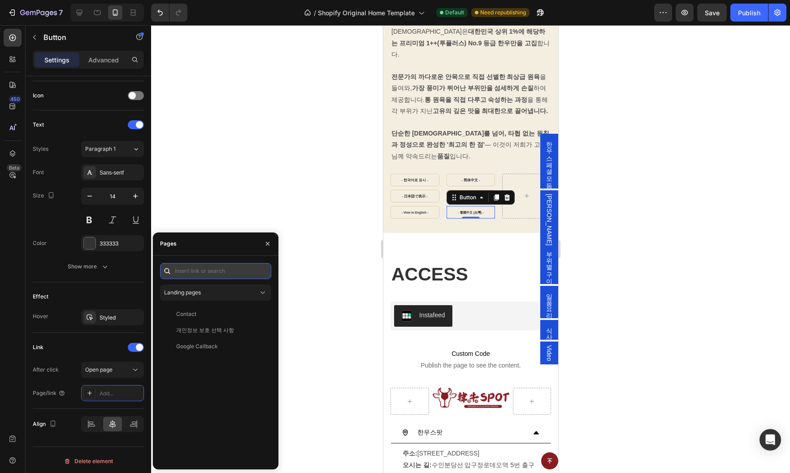
click at [203, 270] on input "text" at bounding box center [215, 271] width 111 height 16
paste input "[URL][DOMAIN_NAME]"
type input "[URL][DOMAIN_NAME]"
click at [201, 295] on div "[URL][DOMAIN_NAME]" at bounding box center [205, 292] width 58 height 8
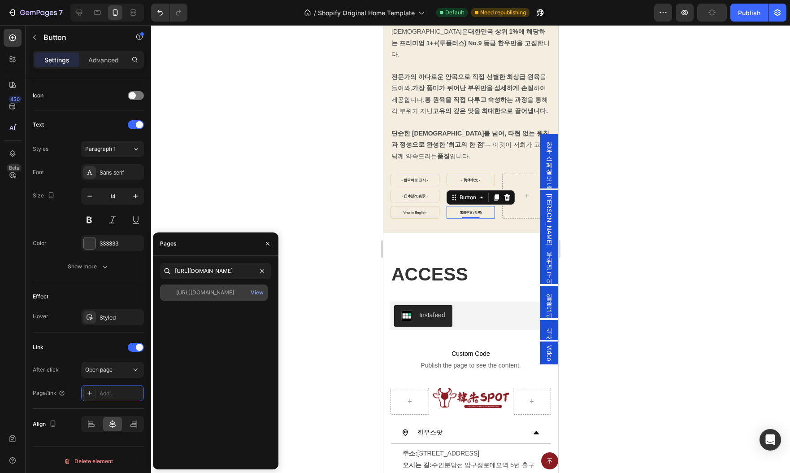
scroll to position [0, 0]
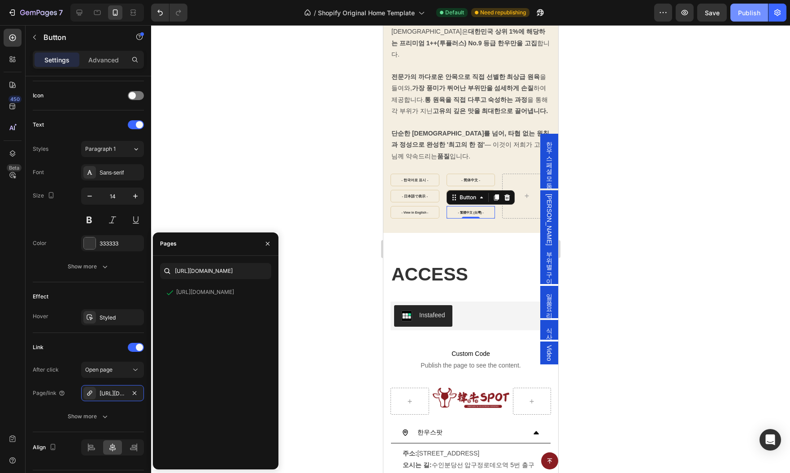
click at [749, 17] on div "Publish" at bounding box center [749, 12] width 22 height 9
